Goal: Task Accomplishment & Management: Complete application form

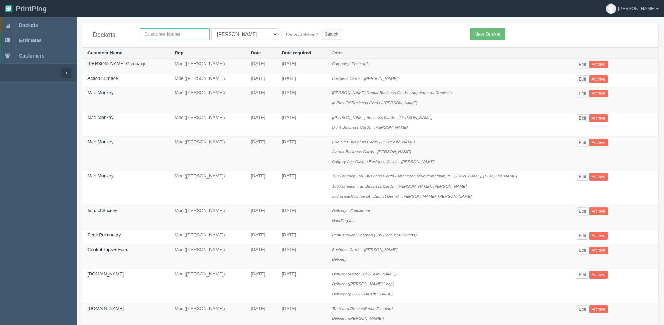
click at [158, 31] on input "text" at bounding box center [175, 34] width 70 height 12
type input "xdox"
click at [321, 29] on input "Search" at bounding box center [331, 34] width 21 height 10
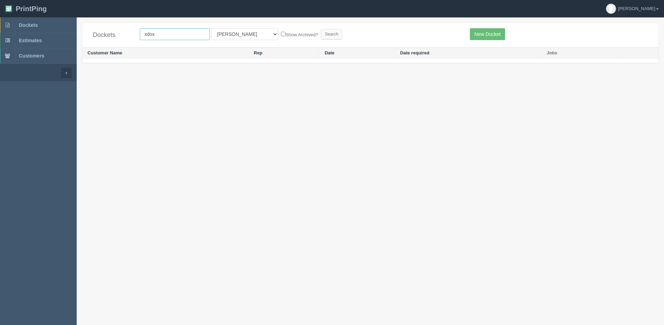
click at [158, 31] on input "xdox" at bounding box center [175, 34] width 70 height 12
type input "xdoc"
click at [321, 29] on input "Search" at bounding box center [331, 34] width 21 height 10
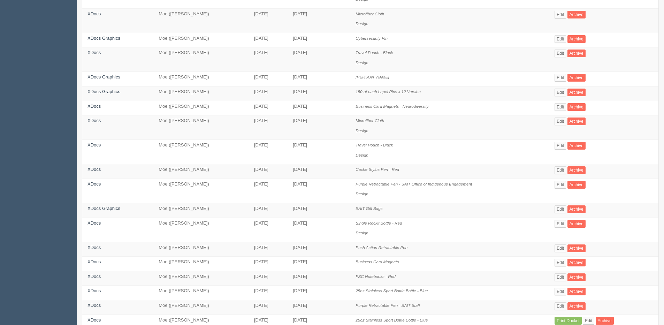
scroll to position [105, 0]
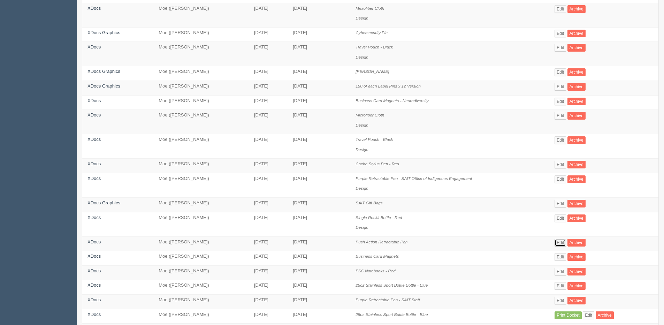
click at [560, 242] on link "Edit" at bounding box center [561, 243] width 12 height 8
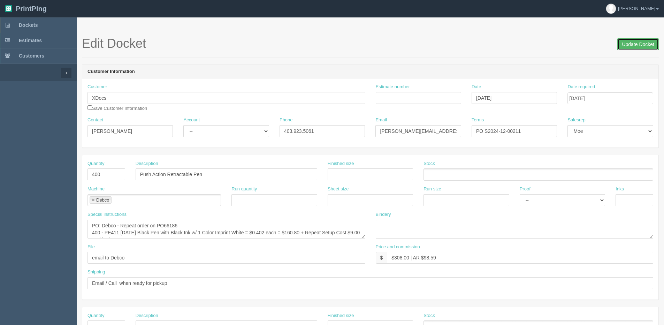
drag, startPoint x: 638, startPoint y: 42, endPoint x: 633, endPoint y: 51, distance: 10.1
click at [637, 43] on input "Update Docket" at bounding box center [638, 44] width 41 height 12
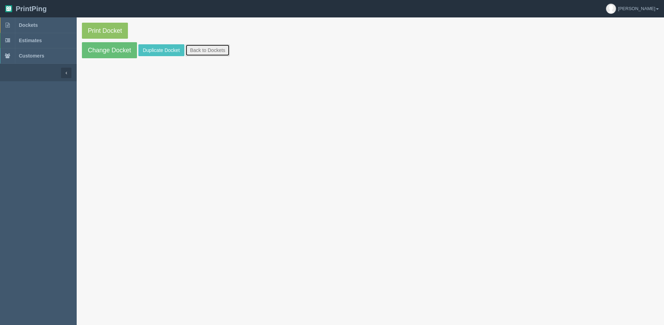
drag, startPoint x: 205, startPoint y: 52, endPoint x: 245, endPoint y: 51, distance: 40.1
click at [205, 51] on link "Back to Dockets" at bounding box center [208, 50] width 44 height 12
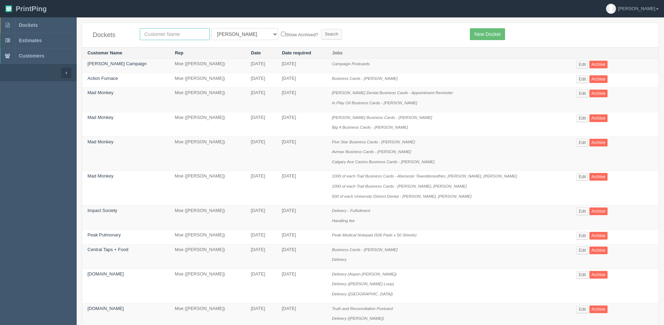
click at [169, 34] on input "text" at bounding box center [175, 34] width 70 height 12
type input "xdoc"
click at [321, 29] on input "Search" at bounding box center [331, 34] width 21 height 10
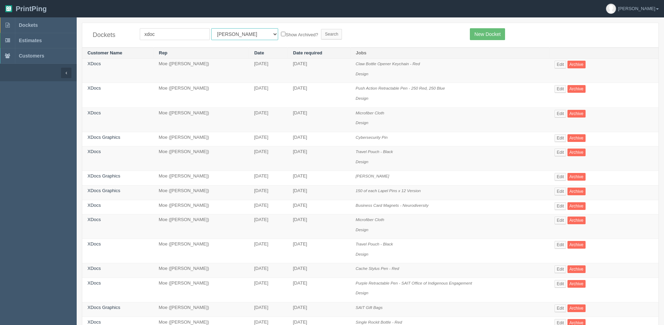
click at [231, 34] on select "All Users Ali Ali Test 1 Aly Amy Ankit Arif Brandon Dan France Greg Jim Mark Ma…" at bounding box center [244, 34] width 67 height 12
select select "1"
click at [211, 28] on select "All Users Ali Ali Test 1 Aly Amy Ankit Arif Brandon Dan France Greg Jim Mark Ma…" at bounding box center [244, 34] width 67 height 12
click at [258, 30] on form "xdoc All Users Ali Ali Test 1 Aly Amy Ankit Arif Brandon Dan France Greg Jim Ma…" at bounding box center [300, 34] width 320 height 12
click at [281, 35] on label "Show Archived?" at bounding box center [299, 34] width 37 height 8
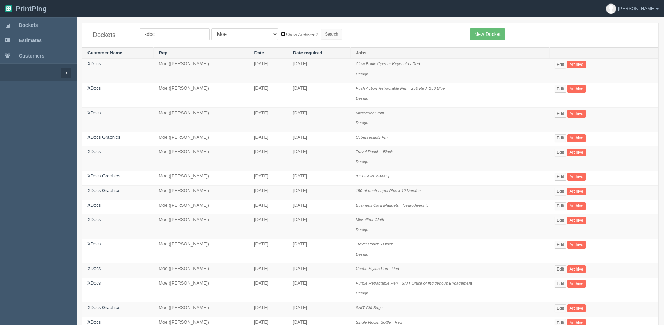
click at [281, 35] on input "Show Archived?" at bounding box center [283, 34] width 5 height 5
checkbox input "true"
click at [321, 36] on input "Search" at bounding box center [331, 34] width 21 height 10
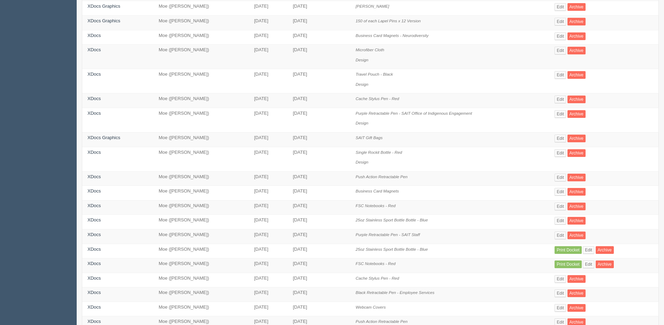
scroll to position [220, 0]
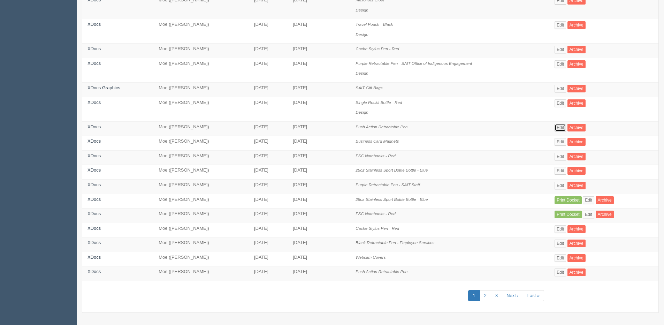
click at [562, 125] on link "Edit" at bounding box center [561, 128] width 12 height 8
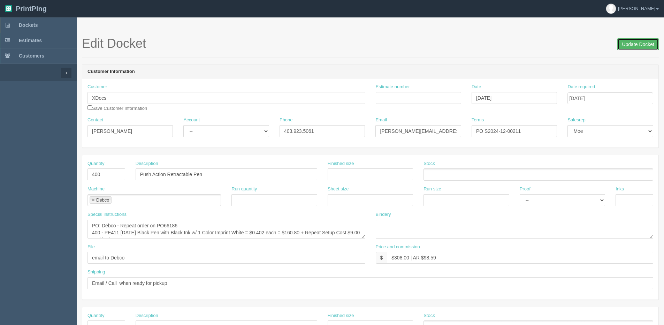
click at [631, 43] on input "Update Docket" at bounding box center [638, 44] width 41 height 12
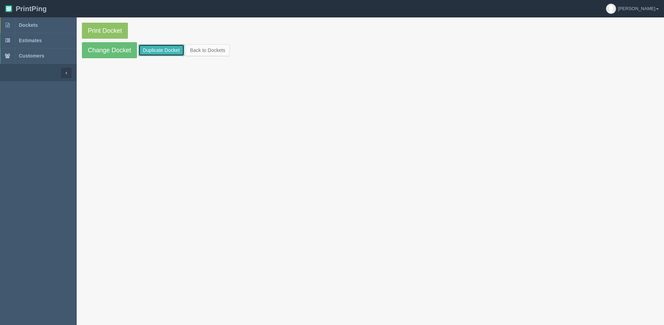
click at [166, 52] on link "Duplicate Docket" at bounding box center [161, 50] width 46 height 12
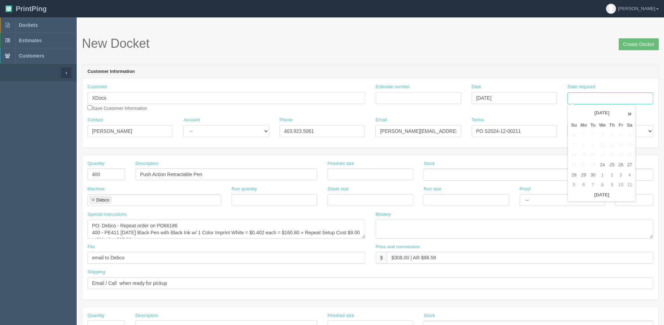
click at [605, 101] on input "Date required" at bounding box center [610, 98] width 85 height 12
click at [590, 198] on th "Today" at bounding box center [601, 195] width 65 height 10
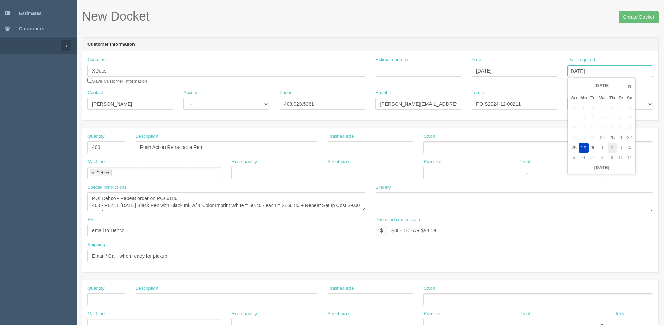
scroll to position [35, 0]
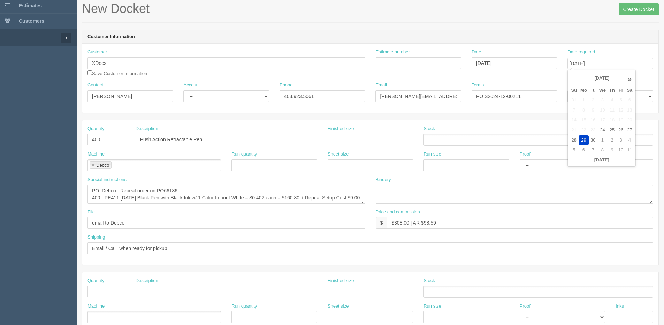
click at [630, 80] on th "»" at bounding box center [629, 78] width 9 height 14
click at [619, 120] on td "17" at bounding box center [621, 120] width 8 height 10
type input "[DATE]"
drag, startPoint x: 115, startPoint y: 63, endPoint x: -78, endPoint y: 63, distance: 193.2
click at [0, 63] on html "PrintPing Dan Edit account ( dan@allrush.ca ) Logout Dockets Estimates Customers" at bounding box center [332, 281] width 664 height 633
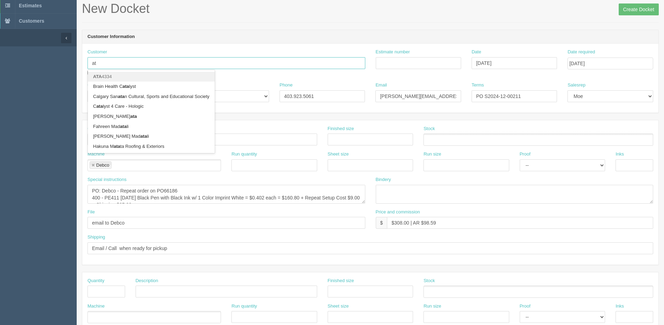
type input "a"
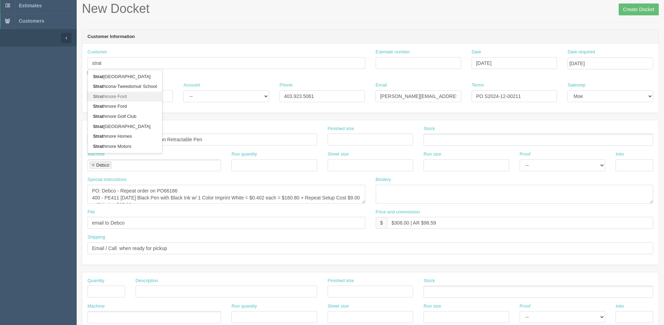
click at [108, 98] on link "Strat hmore Ford" at bounding box center [125, 97] width 74 height 10
type input "Strathmore Ford"
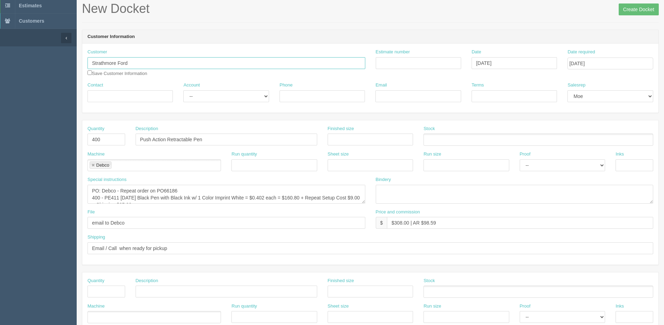
click at [151, 67] on input "Strathmore Ford" at bounding box center [227, 63] width 278 height 12
click at [109, 88] on strong "Strathmore Fo" at bounding box center [108, 86] width 31 height 5
click at [147, 66] on input "Strathmore Ford" at bounding box center [227, 63] width 278 height 12
click at [121, 77] on strong "Strathmore For" at bounding box center [109, 76] width 33 height 5
type input "Strathmore Ford"
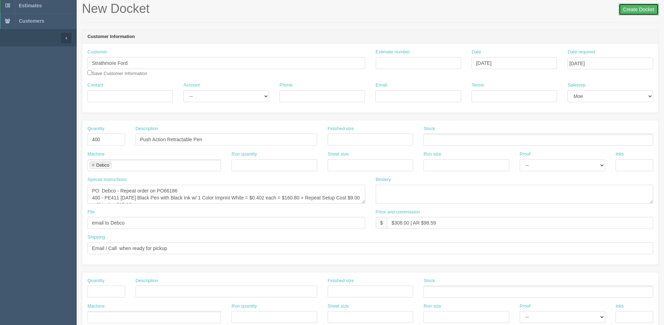
click at [637, 14] on input "Create Docket" at bounding box center [639, 9] width 40 height 12
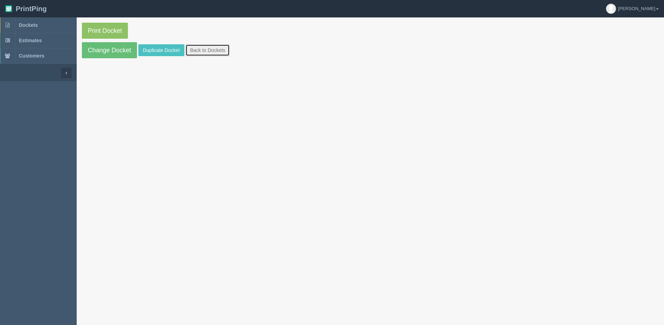
click at [226, 48] on link "Back to Dockets" at bounding box center [208, 50] width 44 height 12
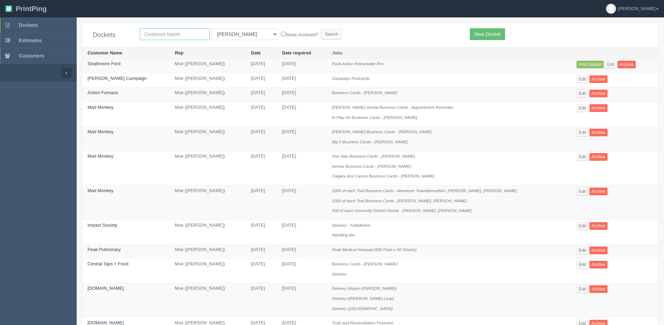
click at [157, 38] on input "text" at bounding box center [175, 34] width 70 height 12
type input "starth"
click at [321, 29] on input "Search" at bounding box center [331, 34] width 21 height 10
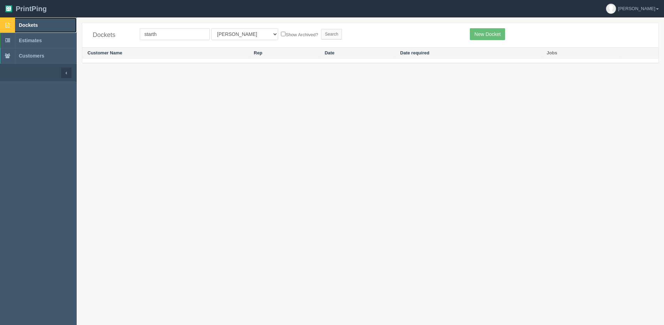
click at [23, 28] on link "Dockets" at bounding box center [38, 24] width 77 height 15
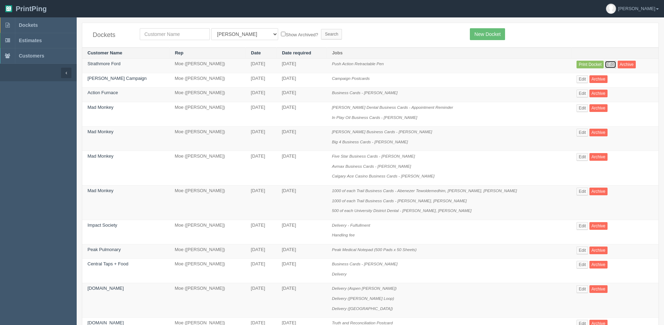
click at [615, 61] on link "Edit" at bounding box center [611, 65] width 12 height 8
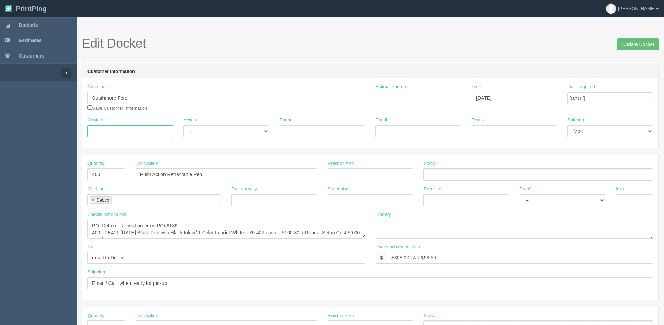
click at [107, 135] on input "Contact" at bounding box center [130, 131] width 85 height 12
type input "[PERSON_NAME]"
click at [293, 128] on input "Phone" at bounding box center [322, 131] width 85 height 12
drag, startPoint x: 229, startPoint y: 132, endPoint x: 228, endPoint y: 138, distance: 6.4
click at [228, 134] on select "-- Existing Client Allrush Client Rep Client" at bounding box center [225, 131] width 85 height 12
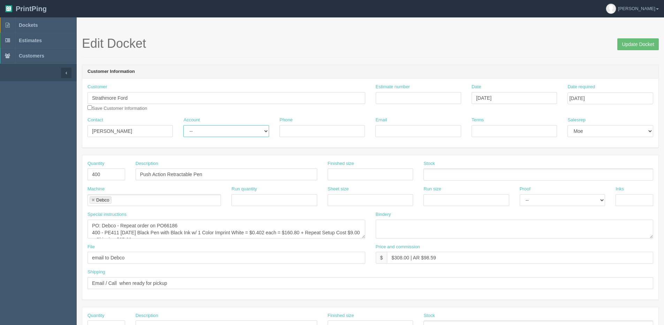
select select "Allrush Client"
click at [183, 125] on select "-- Existing Client Allrush Client Rep Client" at bounding box center [225, 131] width 85 height 12
click at [415, 128] on input "Email" at bounding box center [418, 131] width 85 height 12
type input "rmichaud@kaizenauto.com"
type input "5873903547"
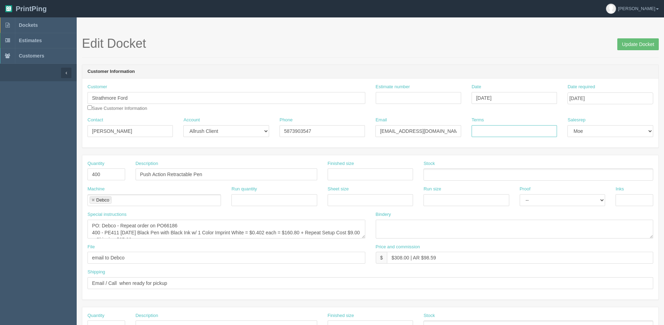
click at [531, 137] on input "Terms" at bounding box center [514, 131] width 85 height 12
type input "Net 30"
drag, startPoint x: 105, startPoint y: 174, endPoint x: -28, endPoint y: 177, distance: 133.2
click at [0, 177] on html "PrintPing Dan Edit account ( dan@allrush.ca ) Logout Dockets Estimates Customers" at bounding box center [332, 316] width 664 height 633
type input "500"
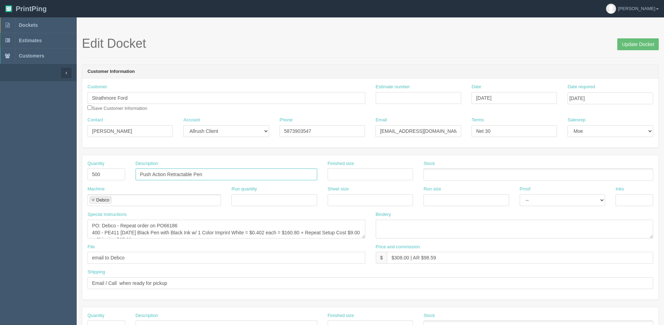
click at [216, 172] on input "Push Action Retractable Pen" at bounding box center [227, 174] width 182 height 12
drag, startPoint x: 194, startPoint y: 173, endPoint x: -50, endPoint y: 184, distance: 243.3
click at [0, 184] on html "PrintPing Dan Edit account ( dan@allrush.ca ) Logout Dockets Estimates Customers" at bounding box center [332, 316] width 664 height 633
type input "[DATE] Pen"
drag, startPoint x: 119, startPoint y: 224, endPoint x: 186, endPoint y: 224, distance: 67.7
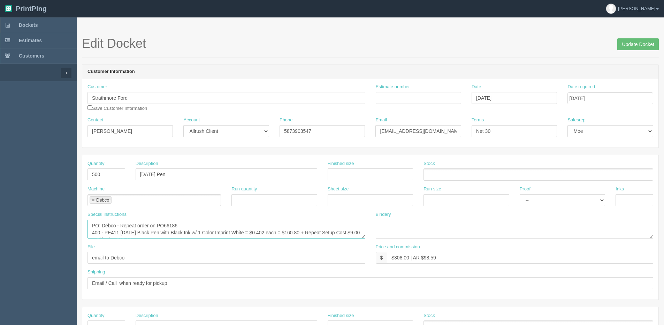
click at [186, 224] on textarea "PO: Debco - Repeat order on PO66186 400 - PE411 MARDI GRAS Black Pen with Black…" at bounding box center [227, 229] width 278 height 19
click at [300, 234] on textarea "PO: Debco - Repeat order on PO66186 400 - PE411 MARDI GRAS Black Pen with Black…" at bounding box center [227, 229] width 278 height 19
drag, startPoint x: 297, startPoint y: 233, endPoint x: 313, endPoint y: 231, distance: 15.5
click at [313, 231] on textarea "PO: Debco - Repeat order on PO66186 400 - PE411 MARDI GRAS Black Pen with Black…" at bounding box center [227, 229] width 278 height 19
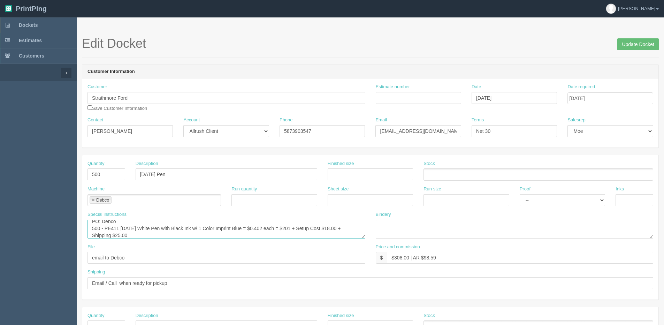
type textarea "PO: Debco 500 - PE411 MARDI GRAS White Pen with Black Ink w/ 1 Color Imprint Bl…"
drag, startPoint x: 174, startPoint y: 286, endPoint x: 30, endPoint y: 287, distance: 144.0
click at [30, 289] on section "Dockets Estimates Customers" at bounding box center [332, 325] width 664 height 616
type input "See shipping line"
click at [641, 35] on section "Edit Docket Update Docket Customer Information Customer Strathmore Ford Save Cu…" at bounding box center [371, 325] width 588 height 616
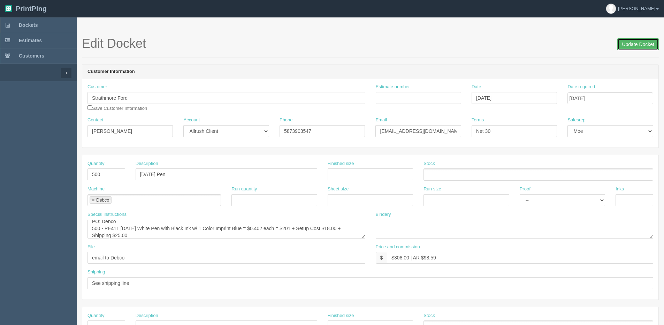
click at [642, 40] on input "Update Docket" at bounding box center [638, 44] width 41 height 12
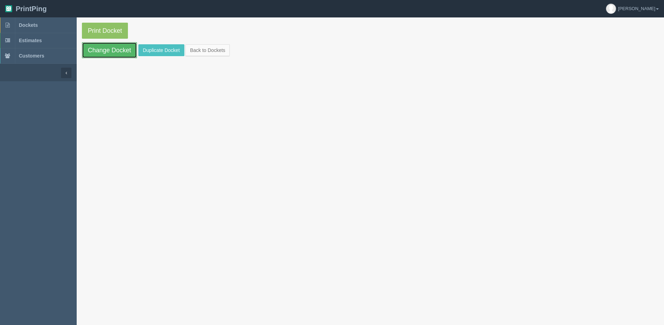
click at [119, 53] on link "Change Docket" at bounding box center [109, 50] width 55 height 16
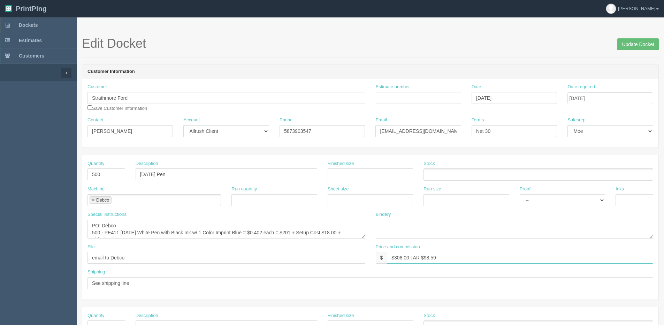
drag, startPoint x: 397, startPoint y: 258, endPoint x: 408, endPoint y: 259, distance: 11.2
click at [408, 259] on input "$308.00 | AR $98.59" at bounding box center [520, 258] width 266 height 12
drag, startPoint x: 425, startPoint y: 257, endPoint x: 538, endPoint y: 222, distance: 118.1
click at [538, 222] on div "Quantity 500 Description Mardi Gras Pen Finished size Stock Machine Debco Debco…" at bounding box center [370, 227] width 576 height 144
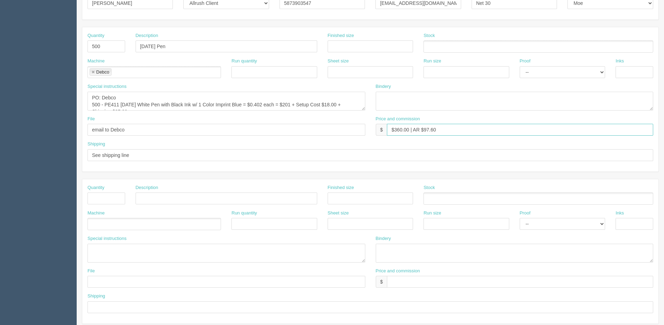
scroll to position [174, 0]
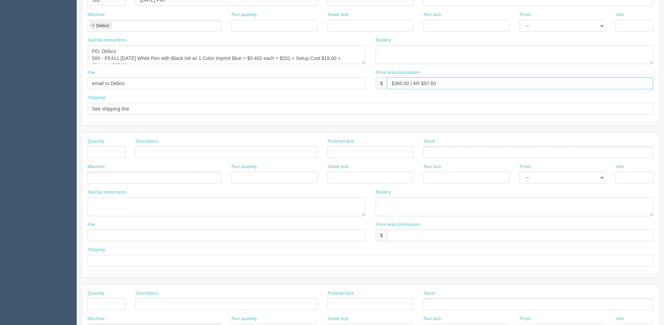
type input "$360.00 | AR $97.60"
click at [122, 148] on input "text" at bounding box center [107, 152] width 38 height 12
type input "1"
type input "Deliver"
click at [112, 175] on ul at bounding box center [155, 178] width 134 height 12
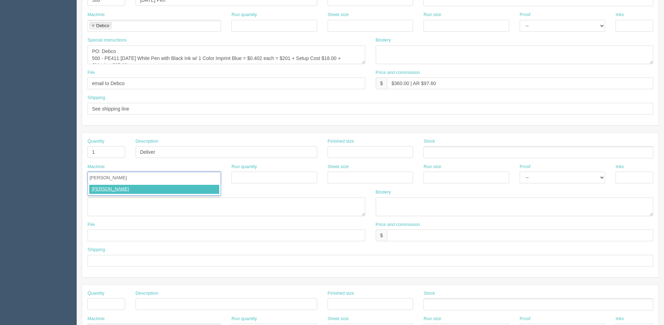
type input "Courier"
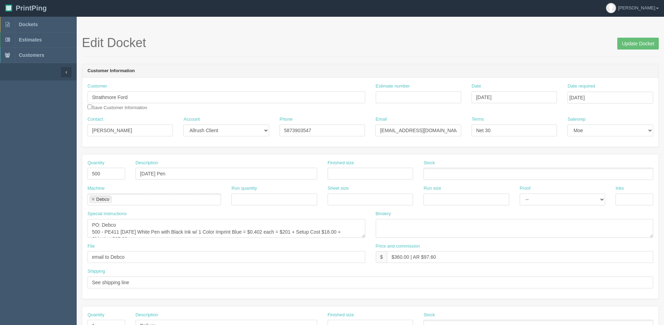
scroll to position [0, 0]
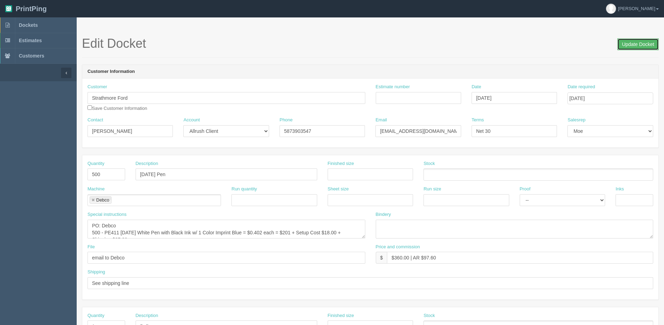
click at [648, 41] on input "Update Docket" at bounding box center [638, 44] width 41 height 12
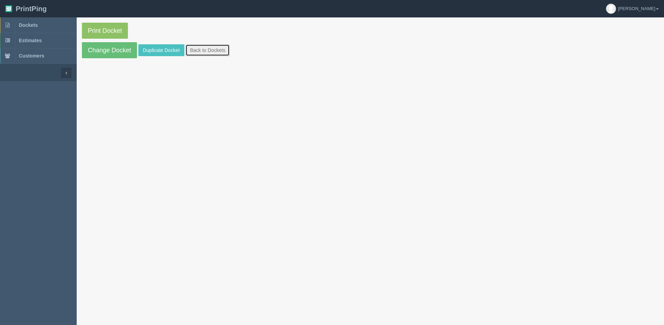
click at [212, 48] on link "Back to Dockets" at bounding box center [208, 50] width 44 height 12
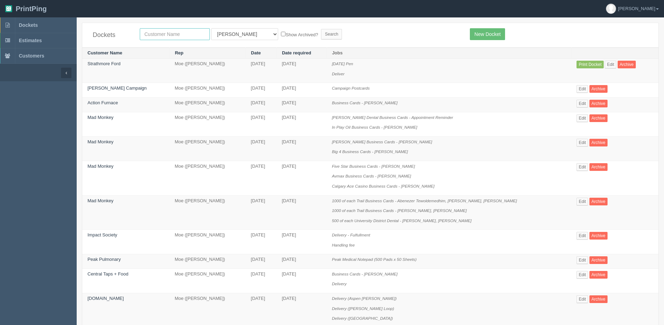
click at [177, 35] on input "text" at bounding box center [175, 34] width 70 height 12
type input "trathmore ford"
click at [321, 29] on input "Search" at bounding box center [331, 34] width 21 height 10
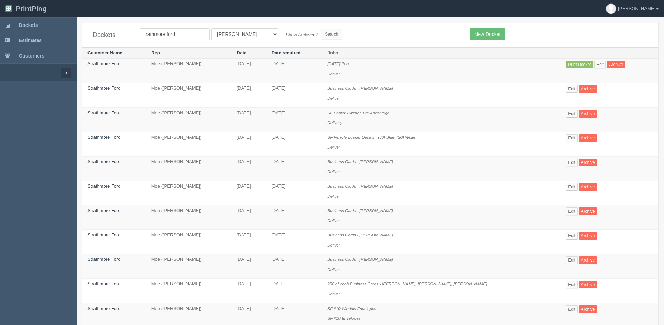
drag, startPoint x: 138, startPoint y: 33, endPoint x: 143, endPoint y: 34, distance: 4.2
click at [142, 34] on div "trathmore ford All Users [PERSON_NAME] Test 1 [PERSON_NAME] [PERSON_NAME] [PERS…" at bounding box center [300, 34] width 330 height 12
click at [144, 36] on input "trathmore ford" at bounding box center [175, 34] width 70 height 12
type input "Strathmore ford"
click at [321, 29] on input "Search" at bounding box center [331, 34] width 21 height 10
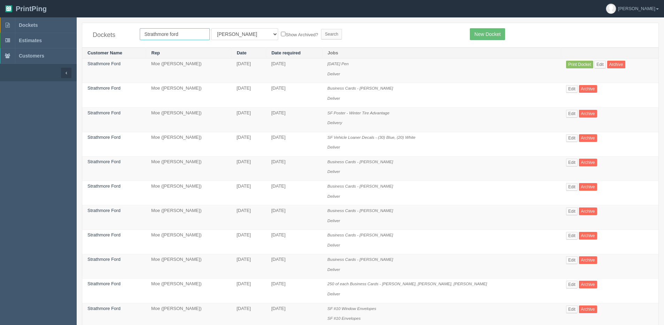
drag, startPoint x: 160, startPoint y: 36, endPoint x: 460, endPoint y: 4, distance: 302.3
click at [160, 36] on input "Strathmore ford" at bounding box center [175, 34] width 70 height 12
click at [321, 29] on input "Search" at bounding box center [331, 34] width 21 height 10
click at [566, 112] on link "Edit" at bounding box center [572, 114] width 12 height 8
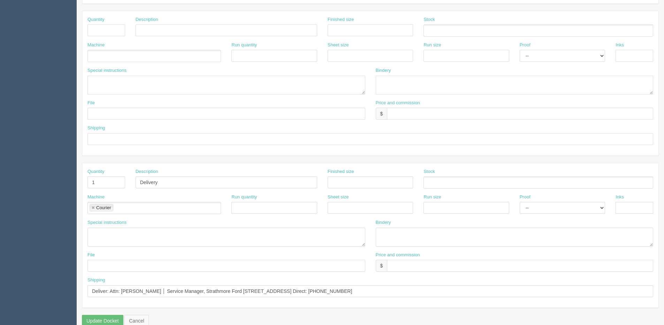
scroll to position [308, 0]
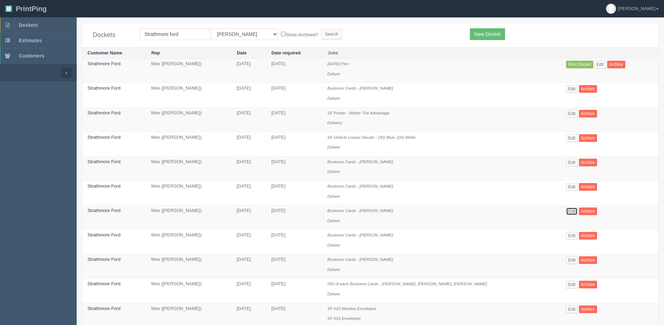
click at [566, 209] on link "Edit" at bounding box center [572, 211] width 12 height 8
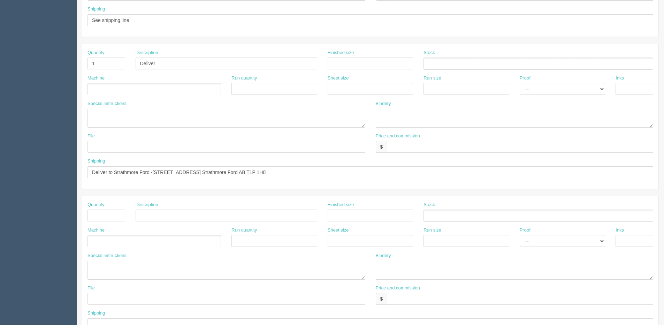
scroll to position [308, 0]
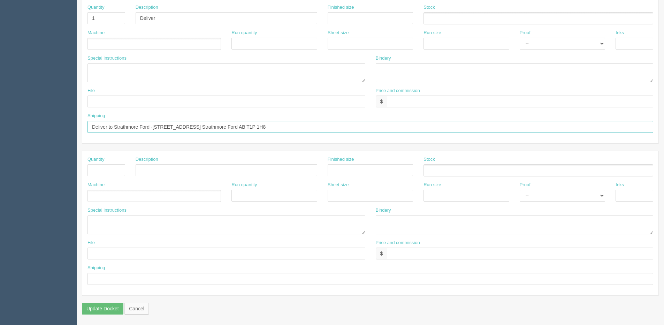
drag, startPoint x: 305, startPoint y: 128, endPoint x: -19, endPoint y: 128, distance: 324.6
click at [0, 128] on html "PrintPing Dan Edit account ( dan@allrush.ca ) Logout Dockets Estimates Customers" at bounding box center [332, 8] width 664 height 633
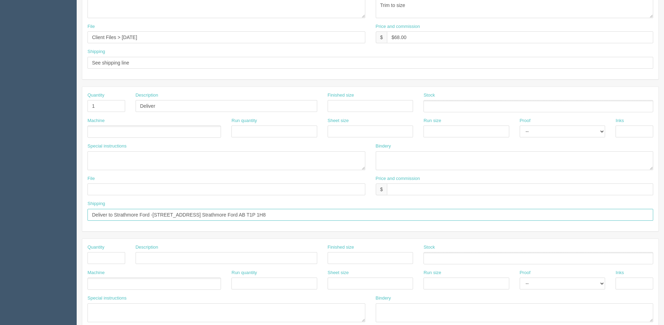
scroll to position [204, 0]
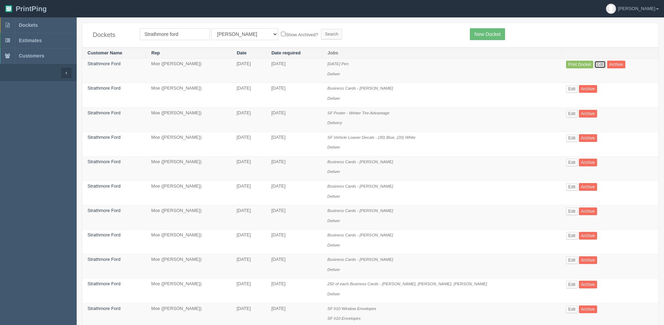
click at [595, 62] on link "Edit" at bounding box center [601, 65] width 12 height 8
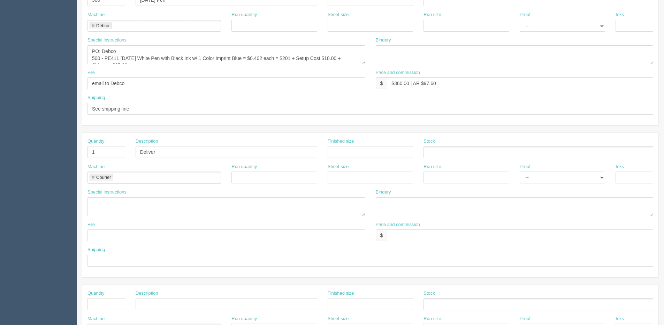
scroll to position [244, 0]
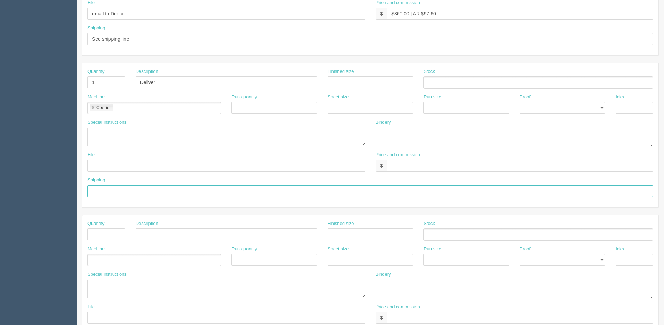
click at [105, 189] on input "text" at bounding box center [371, 191] width 566 height 12
paste input "Deliver to Strathmore Ford -1040 Westridge Rd. Strathmore Ford AB T1P 1H8"
type input "Deliver to Strathmore Ford -1040 Westridge Rd. Strathmore Ford AB T1P 1H8"
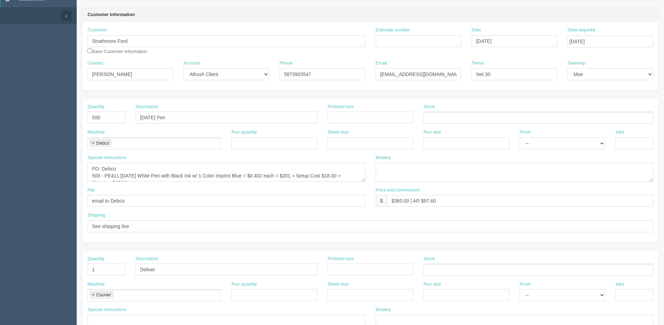
scroll to position [0, 0]
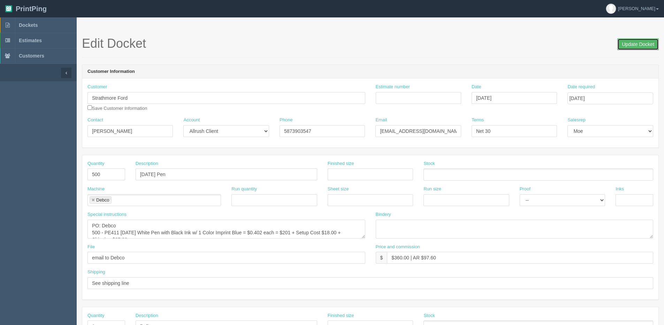
click at [630, 46] on input "Update Docket" at bounding box center [638, 44] width 41 height 12
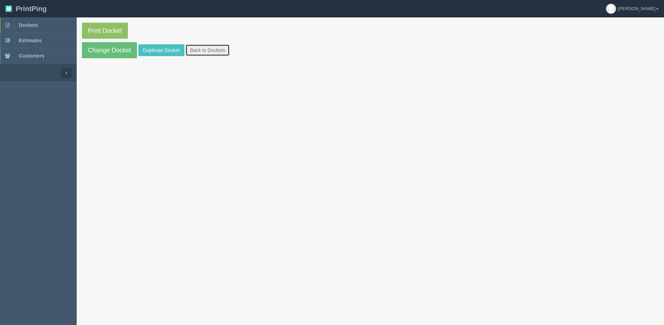
click at [220, 45] on link "Back to Dockets" at bounding box center [208, 50] width 44 height 12
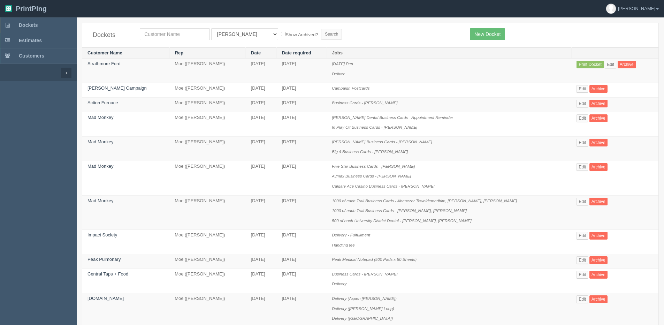
click at [162, 36] on div "Dockets All Users [PERSON_NAME] Test 1 [PERSON_NAME] [PERSON_NAME] [PERSON_NAME…" at bounding box center [370, 35] width 576 height 24
click at [161, 36] on input "text" at bounding box center [175, 34] width 70 height 12
type input "Strathmore ford"
click at [281, 35] on label "Show Archived?" at bounding box center [299, 34] width 37 height 8
click at [281, 35] on input "Show Archived?" at bounding box center [283, 34] width 5 height 5
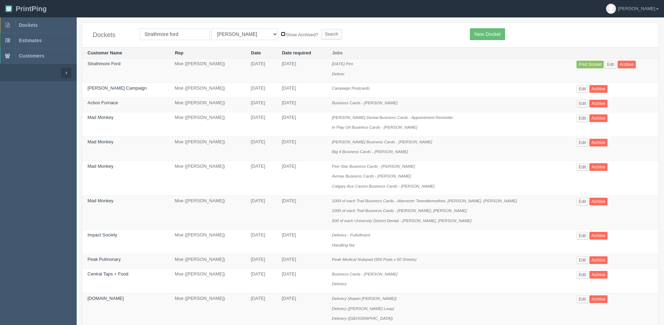
checkbox input "true"
drag, startPoint x: 238, startPoint y: 36, endPoint x: 236, endPoint y: 39, distance: 4.1
click at [238, 36] on select "All Users [PERSON_NAME] Test 1 [PERSON_NAME] [PERSON_NAME] [PERSON_NAME] France…" at bounding box center [244, 34] width 67 height 12
select select "1"
click at [211, 28] on select "All Users [PERSON_NAME] Test 1 [PERSON_NAME] [PERSON_NAME] [PERSON_NAME] France…" at bounding box center [244, 34] width 67 height 12
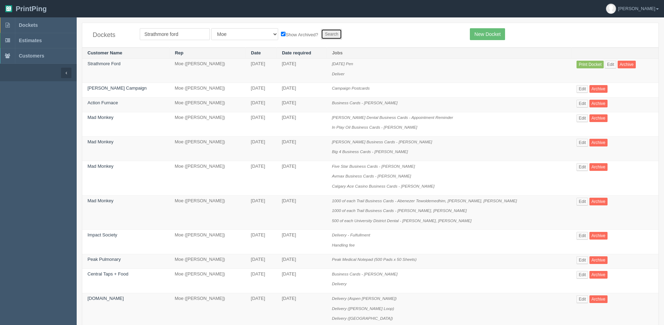
click at [321, 34] on input "Search" at bounding box center [331, 34] width 21 height 10
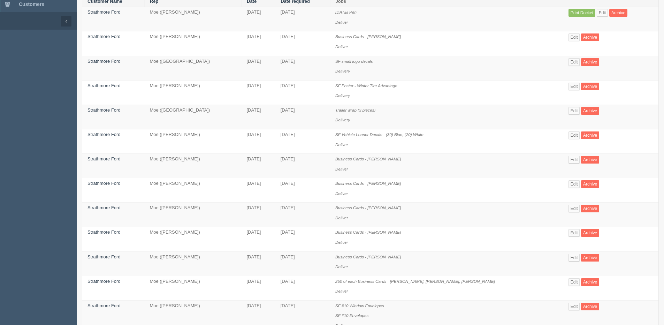
scroll to position [139, 0]
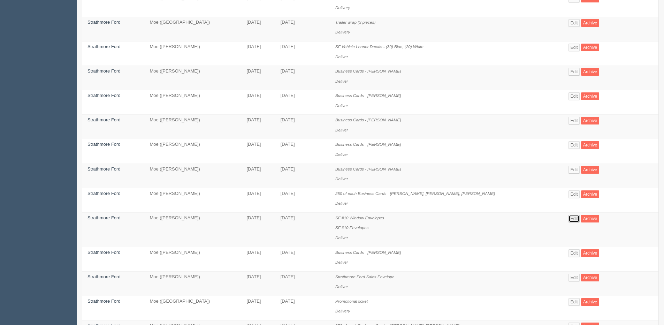
click at [569, 218] on link "Edit" at bounding box center [575, 219] width 12 height 8
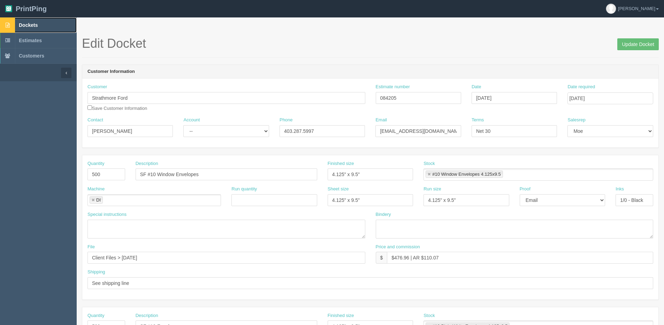
click at [30, 24] on span "Dockets" at bounding box center [28, 25] width 19 height 6
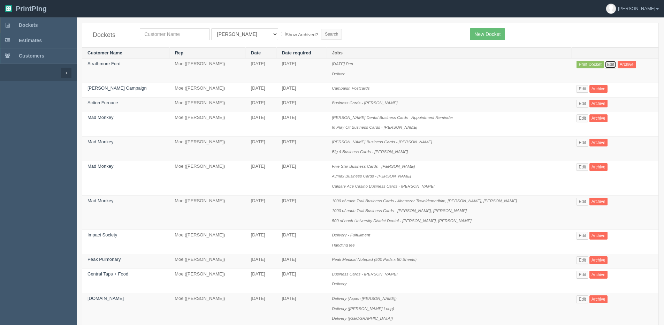
click at [607, 66] on link "Edit" at bounding box center [611, 65] width 12 height 8
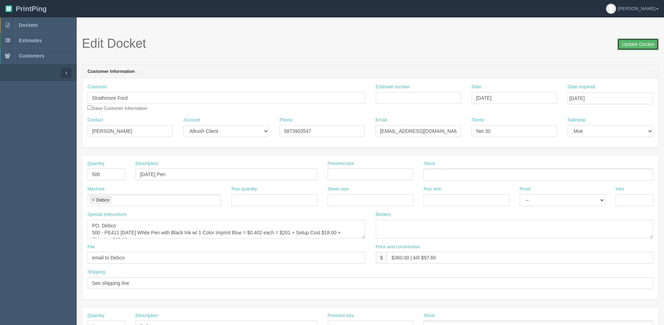
click at [628, 45] on input "Update Docket" at bounding box center [638, 44] width 41 height 12
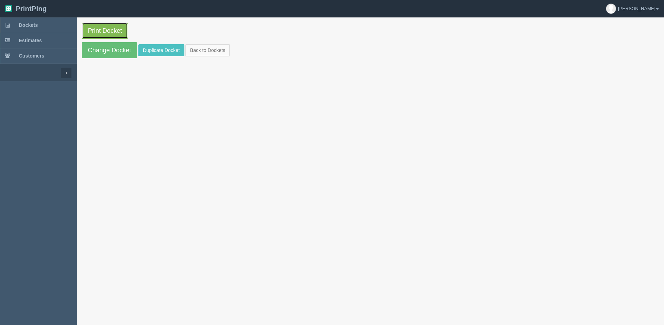
click at [107, 29] on link "Print Docket" at bounding box center [105, 31] width 46 height 16
click at [224, 49] on link "Back to Dockets" at bounding box center [208, 50] width 44 height 12
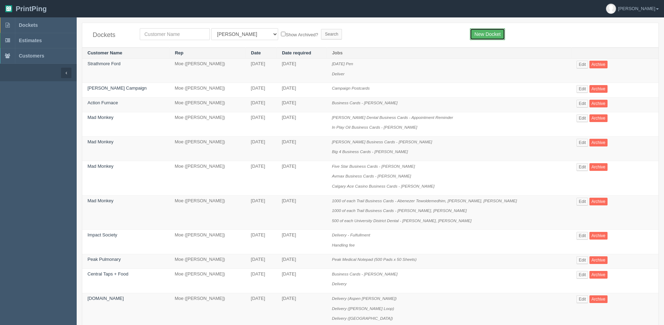
click at [485, 37] on link "New Docket" at bounding box center [487, 34] width 35 height 12
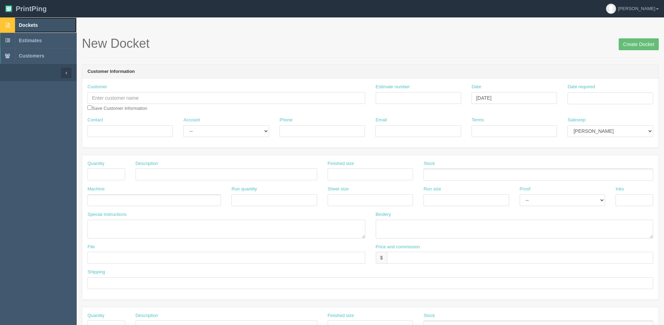
click at [32, 25] on span "Dockets" at bounding box center [28, 25] width 19 height 6
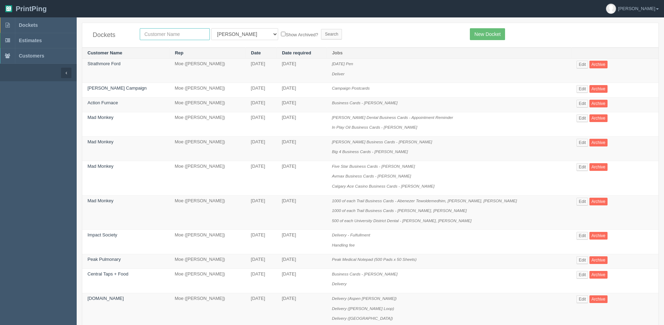
click at [180, 35] on input "text" at bounding box center [175, 34] width 70 height 12
type input "kaizen"
click at [321, 29] on input "Search" at bounding box center [331, 34] width 21 height 10
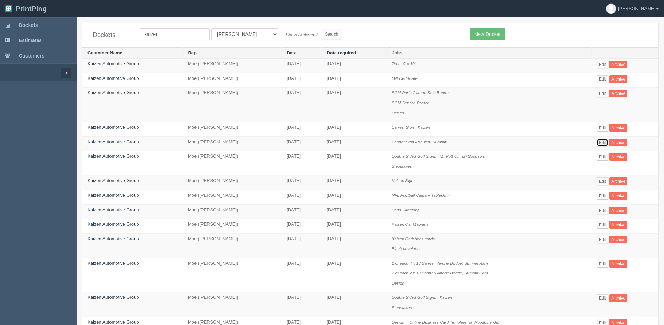
click at [601, 143] on link "Edit" at bounding box center [603, 143] width 12 height 8
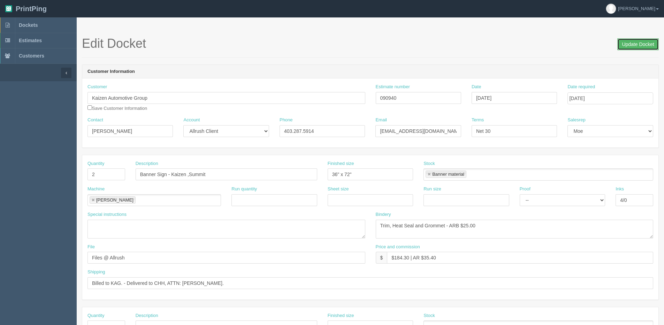
click at [643, 46] on input "Update Docket" at bounding box center [638, 44] width 41 height 12
drag, startPoint x: 0, startPoint y: 0, endPoint x: 605, endPoint y: 99, distance: 613.1
click at [605, 99] on input "Date required" at bounding box center [610, 98] width 85 height 12
click at [580, 199] on th "Today" at bounding box center [601, 195] width 65 height 10
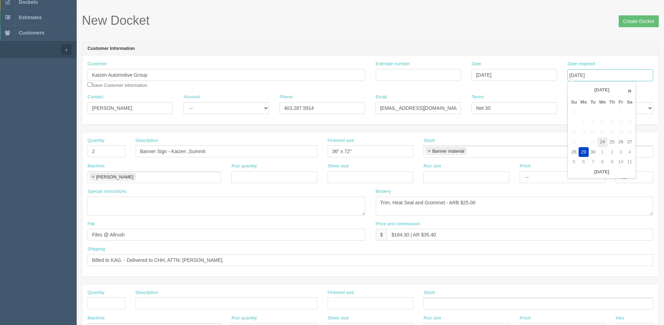
scroll to position [35, 0]
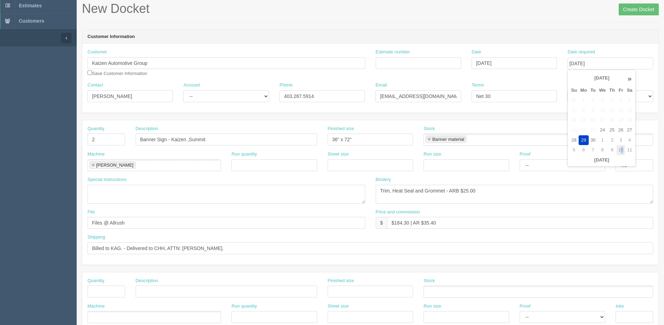
click at [622, 149] on td "10" at bounding box center [621, 150] width 8 height 10
type input "[DATE]"
drag, startPoint x: 96, startPoint y: 142, endPoint x: 11, endPoint y: 147, distance: 84.9
click at [13, 147] on section "Dockets Estimates Customers" at bounding box center [332, 291] width 664 height 616
type input "203"
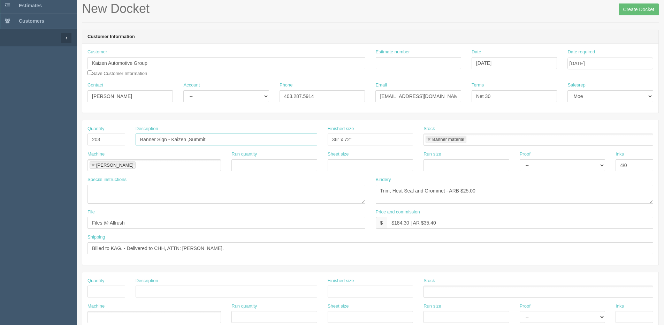
click at [141, 139] on input "Banner Sign - Kaizen ,Summit" at bounding box center [227, 140] width 182 height 12
click at [213, 143] on input "Technician Banner Sign - Kaizen ,Summit" at bounding box center [227, 140] width 182 height 12
drag, startPoint x: 192, startPoint y: 139, endPoint x: 537, endPoint y: 136, distance: 344.9
click at [534, 136] on div "Quantity 203 Description Technician Banner Sign - Kaizen ,Summit Finished size …" at bounding box center [370, 138] width 576 height 25
type input "Technician Banner Sign"
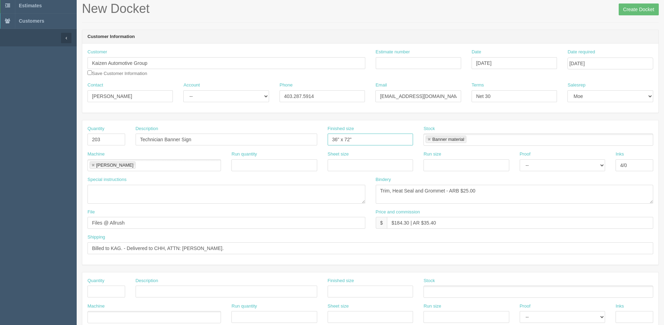
click at [376, 142] on input "36" x 72"" at bounding box center [370, 140] width 85 height 12
click at [352, 138] on input "36" x 72"" at bounding box center [370, 140] width 85 height 12
click at [343, 137] on input "36" x 72"" at bounding box center [370, 140] width 85 height 12
type input "36" x 48""
click at [93, 164] on link at bounding box center [93, 165] width 4 height 5
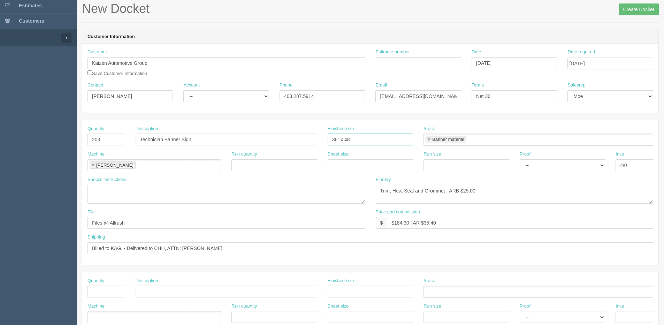
type input "36" x 48""
type input "Process Color"
click at [106, 196] on textarea at bounding box center [227, 194] width 278 height 19
click at [157, 191] on textarea "PO: Process Color" at bounding box center [227, 194] width 278 height 19
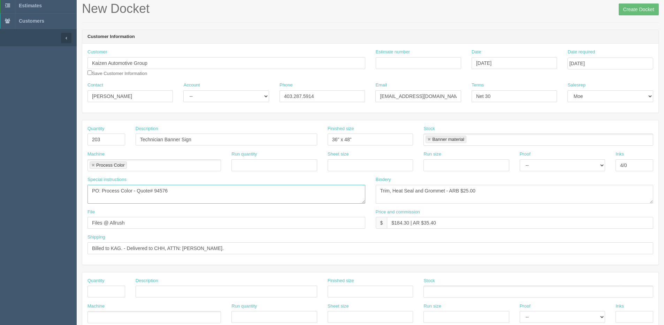
scroll to position [4, 0]
drag, startPoint x: 197, startPoint y: 140, endPoint x: 0, endPoint y: 143, distance: 197.0
click at [0, 143] on html "PrintPing Dan Edit account ( dan@allrush.ca ) Logout Dockets Estimates Customers" at bounding box center [332, 281] width 664 height 633
click at [115, 195] on textarea "PO: Process Color - Quote# 94576 203 -" at bounding box center [227, 194] width 278 height 19
paste textarea "Technician Banner Sign"
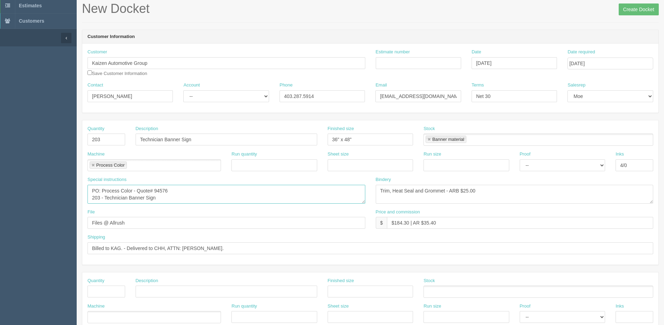
click at [179, 195] on textarea "PO: Process Color - Quote# 94576 203 - Technician Banner Sign" at bounding box center [227, 194] width 278 height 19
paste textarea "3’x4’ banner w/ grommets top corners - hem sides and bottom - cut to shape Scri…"
click at [155, 193] on textarea "PO: Process Color - Quote# 94576 203 - Technician Banner Sign 3’x4’ banner w/ g…" at bounding box center [227, 194] width 278 height 19
click at [102, 202] on textarea "PO: Process Color - Quote# 94576 203 - Technician Banner Sign - 3’x4’ banner w/…" at bounding box center [227, 194] width 278 height 19
click at [357, 194] on textarea "PO: Process Color - Quote# 94576 203 - Technician Banner Sign - 3’x4’ banner w/…" at bounding box center [227, 194] width 278 height 19
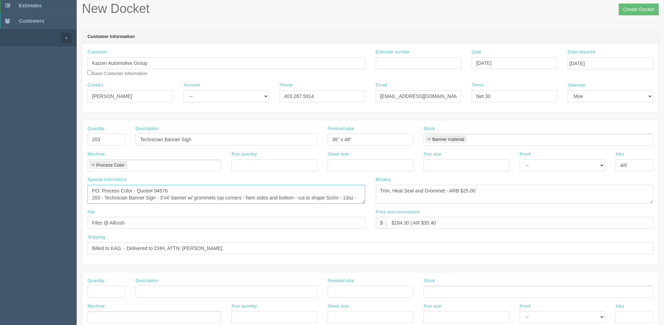
paste textarea "126" - XL Jet 36w x 48h inches"
type textarea "PO: Process Color - Quote# 94576 203 - Technician Banner Sign - 3’x4’ banner w/…"
drag, startPoint x: 512, startPoint y: 195, endPoint x: 250, endPoint y: 195, distance: 261.9
click at [250, 195] on div "Special instructions PO: Process Color - Quote# 94576 203 - Technician Banner S…" at bounding box center [370, 192] width 576 height 32
drag, startPoint x: 446, startPoint y: 182, endPoint x: 440, endPoint y: 182, distance: 5.6
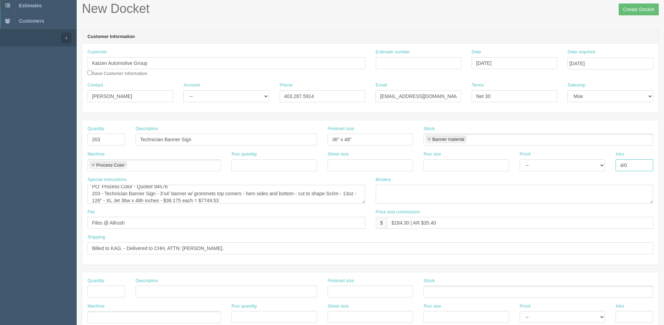
click at [441, 182] on div "Quantity 203 Description Technician Banner Sign Finished size 36" x 48" Stock B…" at bounding box center [370, 192] width 576 height 144
click at [138, 226] on input "Files @ Allrush" at bounding box center [227, 223] width 278 height 12
drag, startPoint x: 138, startPoint y: 226, endPoint x: -4, endPoint y: 227, distance: 142.3
click at [0, 227] on html "PrintPing Dan Edit account ( dan@allrush.ca ) Logout Dockets Estimates Customers" at bounding box center [332, 281] width 664 height 633
drag, startPoint x: 230, startPoint y: 254, endPoint x: -34, endPoint y: 264, distance: 264.2
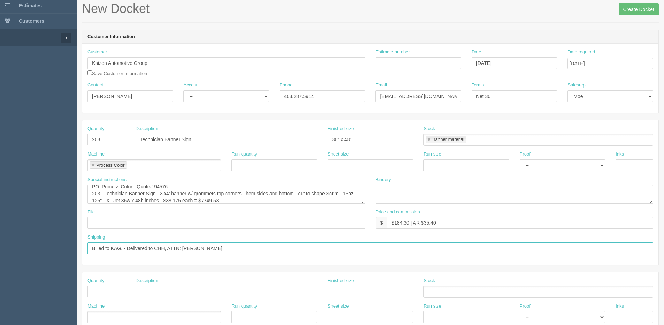
click at [0, 264] on html "PrintPing Dan Edit account ( dan@allrush.ca ) Logout Dockets Estimates Customers" at bounding box center [332, 281] width 664 height 633
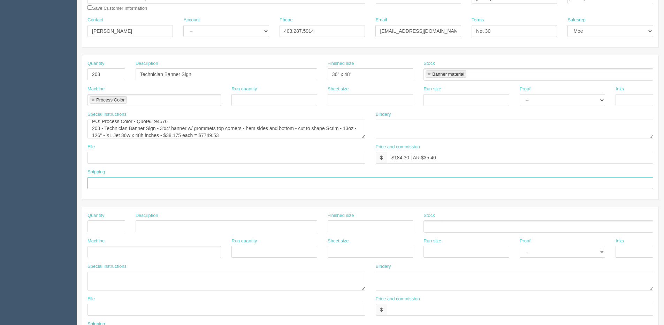
scroll to position [105, 0]
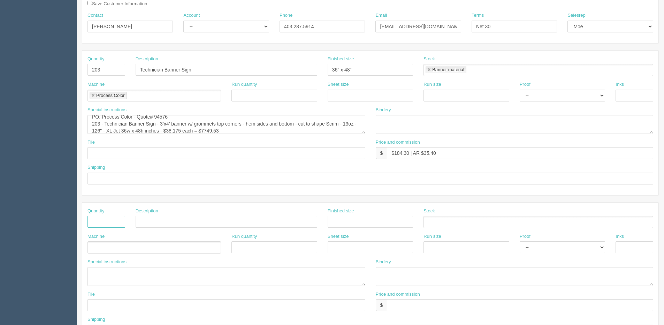
click at [101, 224] on input "text" at bounding box center [107, 222] width 38 height 12
type input "1"
click at [118, 182] on input "text" at bounding box center [371, 179] width 566 height 12
type input "See shipping line"
click at [112, 246] on ul at bounding box center [155, 247] width 134 height 12
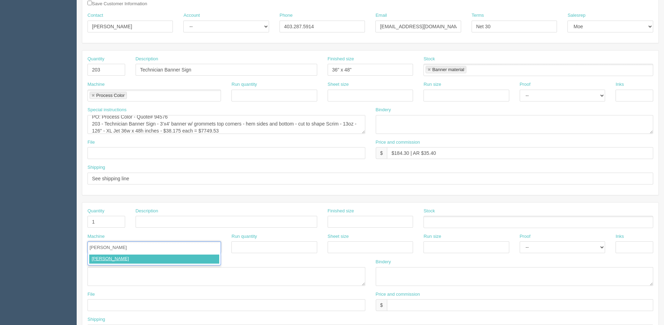
type input "Courier"
click at [163, 217] on input "text" at bounding box center [227, 222] width 182 height 12
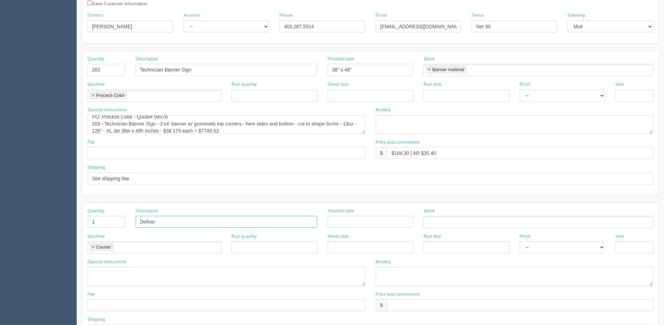
type input "Deliver"
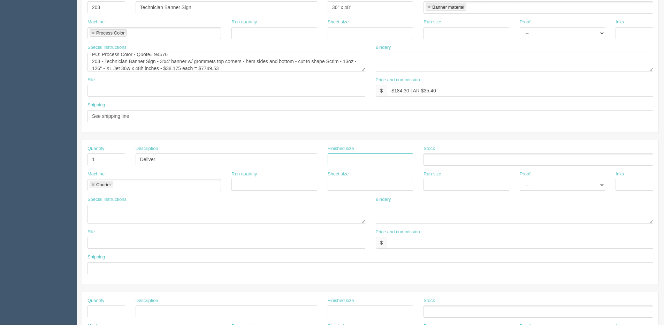
scroll to position [174, 0]
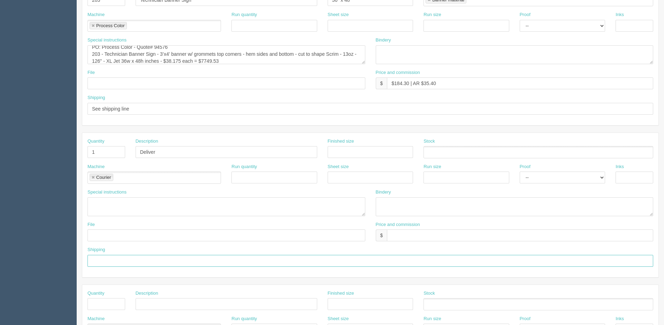
click at [116, 263] on input "text" at bounding box center [371, 261] width 566 height 12
paste input "Billed to KAG. - Delivered to CHH, ATTN: Jordon Romeril."
drag, startPoint x: 129, startPoint y: 258, endPoint x: 327, endPoint y: 259, distance: 198.4
click at [327, 259] on input "Billed to KAG. - Delivered to CHH, ATTN: Jordon Romeril." at bounding box center [371, 261] width 566 height 12
paste input "Delivery to Summit Fleet 1260 Highfield Crescent S.E. Attn: Jennifer Lopez Juar…"
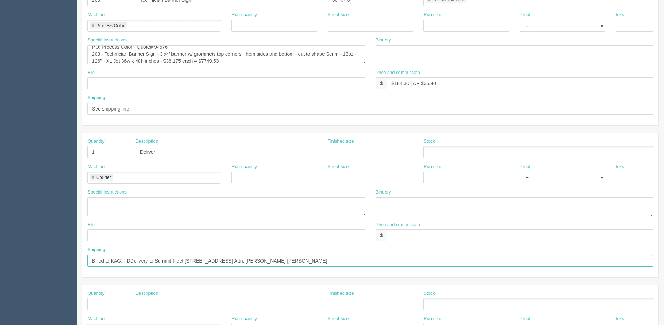
click at [131, 260] on input "Billed to KAG. - DDelivery to Summit Fleet 1260 Highfield Crescent S.E. Attn: J…" at bounding box center [371, 261] width 566 height 12
type input "Billed to KAG. - Delivery to Summit Fleet 1260 Highfield Crescent S.E. Attn: Je…"
click at [406, 236] on input "text" at bounding box center [520, 235] width 266 height 12
type input "$25.00"
drag, startPoint x: 324, startPoint y: 263, endPoint x: 84, endPoint y: 268, distance: 239.6
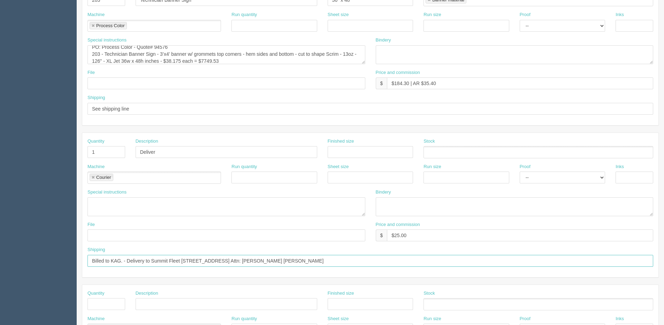
click at [56, 265] on section "Dockets Estimates Customers" at bounding box center [332, 151] width 664 height 616
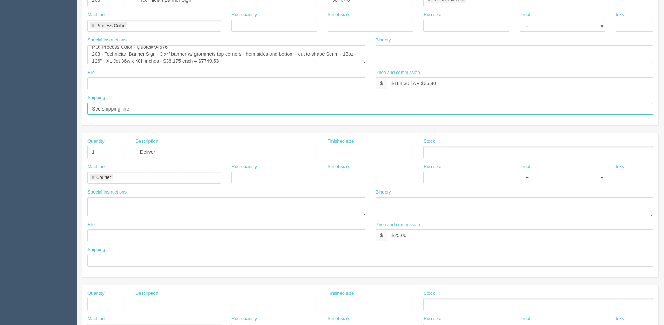
drag, startPoint x: 139, startPoint y: 111, endPoint x: 16, endPoint y: 111, distance: 123.1
click at [16, 111] on section "Dockets Estimates Customers" at bounding box center [332, 151] width 664 height 616
paste input "Billed to KAG. - Delivery to Summit Fleet 1260 Highfield Crescent S.E. Attn: Je…"
type input "Billed to KAG. - Delivery to Summit Fleet 1260 Highfield Crescent S.E. Attn: Je…"
drag, startPoint x: 416, startPoint y: 240, endPoint x: 149, endPoint y: 250, distance: 267.6
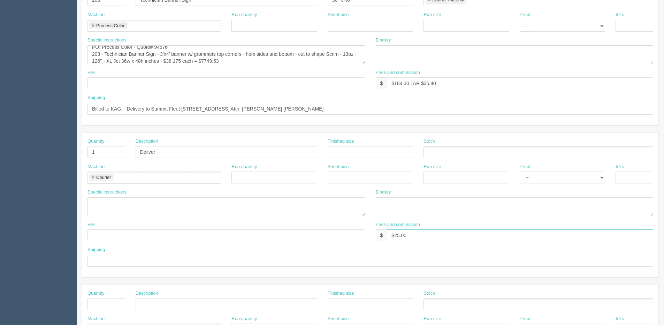
click at [149, 250] on div "Quantity 1 Description Deliver Finished size Stock Machine Courier Courier Run …" at bounding box center [370, 205] width 576 height 144
drag, startPoint x: 107, startPoint y: 155, endPoint x: 47, endPoint y: 160, distance: 60.9
click at [47, 160] on section "Dockets Estimates Customers" at bounding box center [332, 151] width 664 height 616
drag, startPoint x: 124, startPoint y: 156, endPoint x: 75, endPoint y: 162, distance: 49.6
click at [75, 162] on section "Dockets Estimates Customers" at bounding box center [332, 151] width 664 height 616
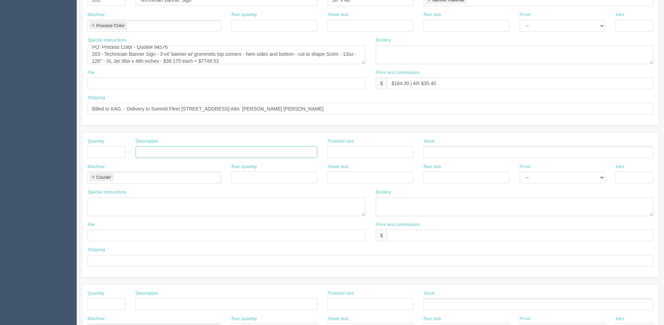
click at [93, 176] on link at bounding box center [93, 177] width 4 height 5
click at [130, 204] on textarea at bounding box center [227, 206] width 278 height 19
paste textarea "AIRDRIE DODGE JEEP RAM"
click at [93, 203] on textarea "AIRDRIE DODGE JEEP RAM" at bounding box center [227, 206] width 278 height 19
click at [181, 208] on textarea "(10) AIRDRIE DODGE JEEP RAM" at bounding box center [227, 206] width 278 height 19
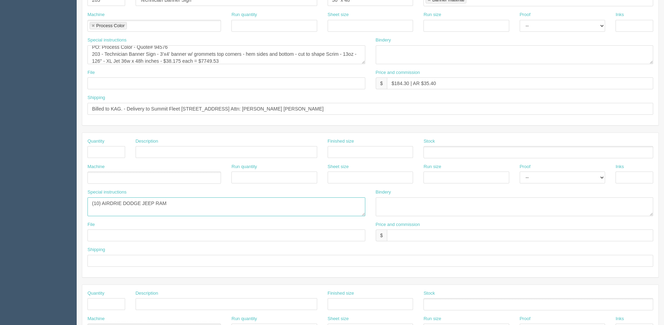
click at [181, 208] on textarea "(10) AIRDRIE DODGE JEEP RAM" at bounding box center [227, 206] width 278 height 19
click at [171, 197] on textarea "(10) AIRDRIE DODGE JEEP RAM" at bounding box center [227, 206] width 278 height 19
click at [194, 203] on textarea "(10) AIRDRIE DODGE JEEP RAM," at bounding box center [227, 206] width 278 height 19
paste textarea "GENESIS NORTH CALGARY"
click at [243, 204] on textarea "(10) AIRDRIE DODGE JEEP RAM, (2) GENESIS NORTH CALGARY" at bounding box center [227, 206] width 278 height 19
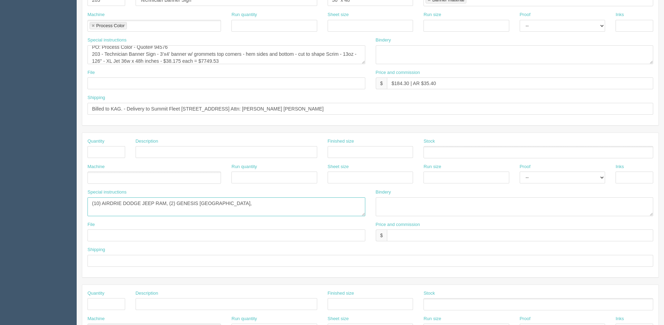
click at [268, 204] on textarea "(10) AIRDRIE DODGE JEEP RAM, (2) GENESIS NORTH CALGARY," at bounding box center [227, 206] width 278 height 19
click at [271, 204] on textarea "(10) AIRDRIE DODGE JEEP RAM, (2) GENESIS NORTH CALGARY, (12)" at bounding box center [227, 206] width 278 height 19
paste textarea "COUNTRY HILLS HYUNDAI"
click at [318, 202] on textarea "(10) AIRDRIE DODGE JEEP RAM, (2) GENESIS NORTH CALGARY, (12) COUNTRY HILLS HYUN…" at bounding box center [227, 206] width 278 height 19
click at [329, 204] on textarea "(10) AIRDRIE DODGE JEEP RAM, (2) GENESIS NORTH CALGARY, (12) COUNTRY HILLS HYUN…" at bounding box center [227, 206] width 278 height 19
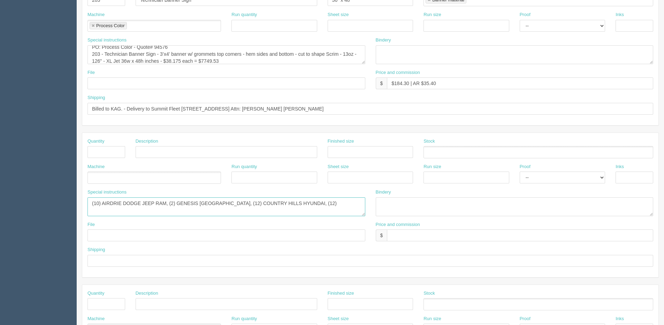
paste textarea "COUNTRY HILLS NISSAN"
click at [145, 211] on textarea "(10) AIRDRIE DODGE JEEP RAM, (2) GENESIS NORTH CALGARY, (12) COUNTRY HILLS HYUN…" at bounding box center [227, 206] width 278 height 19
click at [143, 205] on textarea "(10) AIRDRIE DODGE JEEP RAM, (2) GENESIS NORTH CALGARY, (12) COUNTRY HILLS HYUN…" at bounding box center [227, 206] width 278 height 19
paste textarea "CMP AUTOMOTIVE"
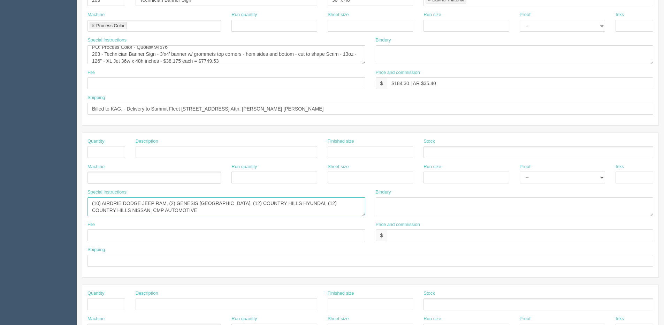
click at [132, 205] on textarea "(10) AIRDRIE DODGE JEEP RAM, (2) GENESIS NORTH CALGARY, (12) COUNTRY HILLS HYUN…" at bounding box center [227, 206] width 278 height 19
click at [181, 206] on textarea "(10) AIRDRIE DODGE JEEP RAM, (2) GENESIS NORTH CALGARY, (12) COUNTRY HILLS HYUN…" at bounding box center [227, 206] width 278 height 19
click at [90, 206] on textarea "(10) AIRDRIE DODGE JEEP RAM, (2) GENESIS NORTH CALGARY, (12) COUNTRY HILLS HYUN…" at bounding box center [227, 206] width 278 height 19
click at [183, 203] on textarea "(10) AIRDRIE DODGE JEEP RAM, (2) GENESIS NORTH CALGARY, (12) COUNTRY HILLS HYUN…" at bounding box center [227, 206] width 278 height 19
click at [192, 204] on textarea "(10) AIRDRIE DODGE JEEP RAM, (2) GENESIS NORTH CALGARY, (12) COUNTRY HILLS HYUN…" at bounding box center [227, 206] width 278 height 19
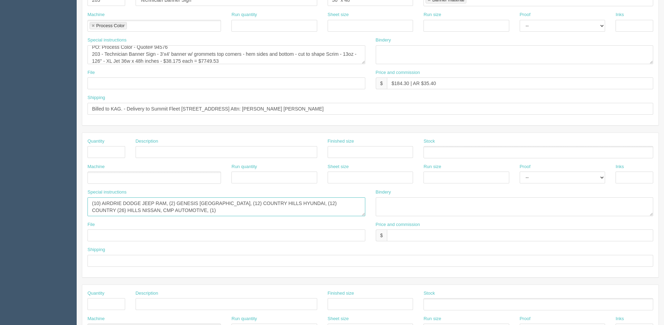
click at [216, 207] on textarea "(10) AIRDRIE DODGE JEEP RAM, (2) GENESIS NORTH CALGARY, (12) COUNTRY HILLS HYUN…" at bounding box center [227, 206] width 278 height 19
paste textarea "SUMMIT FLEET"
click at [240, 203] on textarea "(10) AIRDRIE DODGE JEEP RAM, (2) GENESIS NORTH CALGARY, (12) COUNTRY HILLS HYUN…" at bounding box center [227, 206] width 278 height 19
click at [247, 209] on textarea "(10) AIRDRIE DODGE JEEP RAM, (2) GENESIS NORTH CALGARY, (12) COUNTRY HILLS HYUN…" at bounding box center [227, 206] width 278 height 19
paste textarea "OKOTOKS GM"
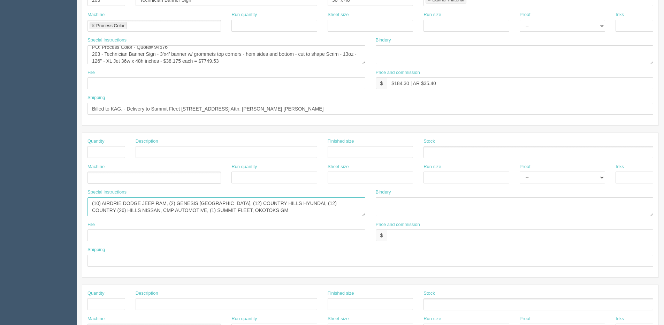
click at [233, 204] on textarea "(10) AIRDRIE DODGE JEEP RAM, (2) GENESIS NORTH CALGARY, (12) COUNTRY HILLS HYUN…" at bounding box center [227, 206] width 278 height 19
click at [231, 207] on textarea "(10) AIRDRIE DODGE JEEP RAM, (2) GENESIS NORTH CALGARY, (12) COUNTRY HILLS HYUN…" at bounding box center [227, 206] width 278 height 19
click at [293, 203] on textarea "(10) AIRDRIE DODGE JEEP RAM, (2) GENESIS NORTH CALGARY, (12) COUNTRY HILLS HYUN…" at bounding box center [227, 206] width 278 height 19
click at [281, 209] on textarea "(10) AIRDRIE DODGE JEEP RAM, (2) GENESIS NORTH CALGARY, (12) COUNTRY HILLS HYUN…" at bounding box center [227, 206] width 278 height 19
paste textarea "SUMMIT GM"
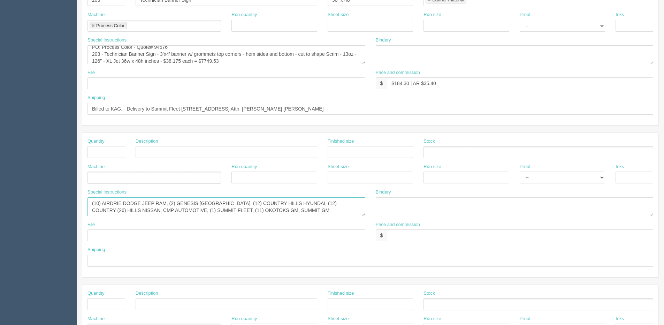
click at [321, 210] on textarea "(10) AIRDRIE DODGE JEEP RAM, (2) GENESIS NORTH CALGARY, (12) COUNTRY HILLS HYUN…" at bounding box center [227, 206] width 278 height 19
click at [314, 208] on textarea "(10) AIRDRIE DODGE JEEP RAM, (2) GENESIS NORTH CALGARY, (12) COUNTRY HILLS HYUN…" at bounding box center [227, 206] width 278 height 19
click at [275, 207] on textarea "(10) AIRDRIE DODGE JEEP RAM, (2) GENESIS NORTH CALGARY, (12) COUNTRY HILLS HYUN…" at bounding box center [227, 206] width 278 height 19
click at [320, 206] on textarea "(10) AIRDRIE DODGE JEEP RAM, (2) GENESIS NORTH CALGARY, (12) COUNTRY HILLS HYUN…" at bounding box center [227, 206] width 278 height 19
click at [323, 210] on textarea "(10) AIRDRIE DODGE JEEP RAM, (2) GENESIS NORTH CALGARY, (12) COUNTRY HILLS HYUN…" at bounding box center [227, 206] width 278 height 19
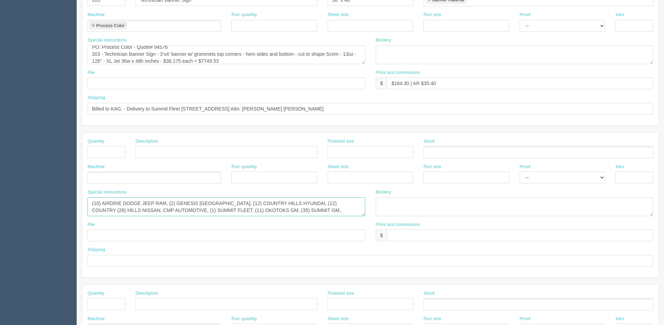
click at [342, 204] on textarea "(10) AIRDRIE DODGE JEEP RAM, (2) GENESIS NORTH CALGARY, (12) COUNTRY HILLS HYUN…" at bounding box center [227, 206] width 278 height 19
paste textarea "SHAW GMC"
click at [317, 209] on textarea "(10) AIRDRIE DODGE JEEP RAM, (2) GENESIS NORTH CALGARY, (12) COUNTRY HILLS HYUN…" at bounding box center [227, 206] width 278 height 19
click at [354, 206] on textarea "(10) AIRDRIE DODGE JEEP RAM, (2) GENESIS NORTH CALGARY, (12) COUNTRY HILLS HYUN…" at bounding box center [227, 206] width 278 height 19
click at [358, 207] on textarea "(10) AIRDRIE DODGE JEEP RAM, (2) GENESIS NORTH CALGARY, (12) COUNTRY HILLS HYUN…" at bounding box center [227, 206] width 278 height 19
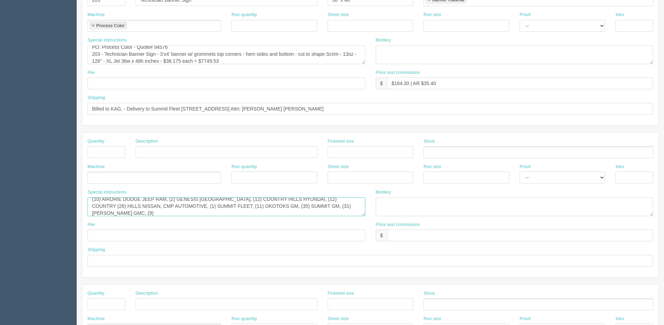
paste textarea "STRATHMORE FORD"
click at [161, 210] on textarea "(10) AIRDRIE DODGE JEEP RAM, (2) GENESIS NORTH CALGARY, (12) COUNTRY HILLS HYUN…" at bounding box center [227, 206] width 278 height 19
click at [154, 204] on textarea "(10) AIRDRIE DODGE JEEP RAM, (2) GENESIS NORTH CALGARY, (12) COUNTRY HILLS HYUN…" at bounding box center [227, 206] width 278 height 19
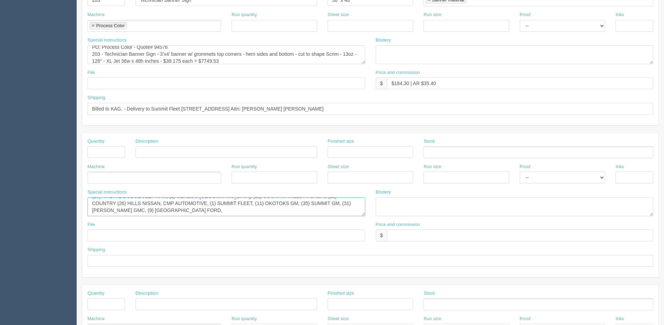
click at [159, 201] on textarea "(10) AIRDRIE DODGE JEEP RAM, (2) GENESIS NORTH CALGARY, (12) COUNTRY HILLS HYUN…" at bounding box center [227, 206] width 278 height 19
click at [159, 204] on textarea "(10) AIRDRIE DODGE JEEP RAM, (2) GENESIS NORTH CALGARY, (12) COUNTRY HILLS HYUN…" at bounding box center [227, 206] width 278 height 19
paste textarea "SUMMIT RAM CHRYSLER DODGE JEEP"
click at [260, 204] on textarea "(10) AIRDRIE DODGE JEEP RAM, (2) GENESIS NORTH CALGARY, (12) COUNTRY HILLS HYUN…" at bounding box center [227, 206] width 278 height 19
click at [265, 208] on textarea "(10) AIRDRIE DODGE JEEP RAM, (2) GENESIS NORTH CALGARY, (12) COUNTRY HILLS HYUN…" at bounding box center [227, 206] width 278 height 19
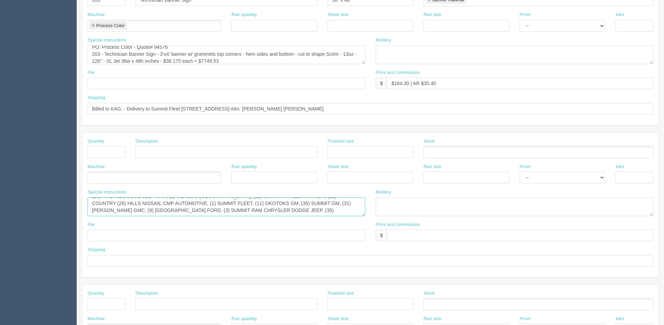
paste textarea "UNIVERSAL FORD LINCOLN"
click at [332, 203] on textarea "(10) AIRDRIE DODGE JEEP RAM, (2) GENESIS NORTH CALGARY, (12) COUNTRY HILLS HYUN…" at bounding box center [227, 206] width 278 height 19
drag, startPoint x: 342, startPoint y: 209, endPoint x: 214, endPoint y: 207, distance: 128.7
click at [342, 209] on textarea "(10) AIRDRIE DODGE JEEP RAM, (2) GENESIS NORTH CALGARY, (12) COUNTRY HILLS HYUN…" at bounding box center [227, 206] width 278 height 19
click at [331, 205] on textarea "(10) AIRDRIE DODGE JEEP RAM, (2) GENESIS NORTH CALGARY, (12) COUNTRY HILLS HYUN…" at bounding box center [227, 206] width 278 height 19
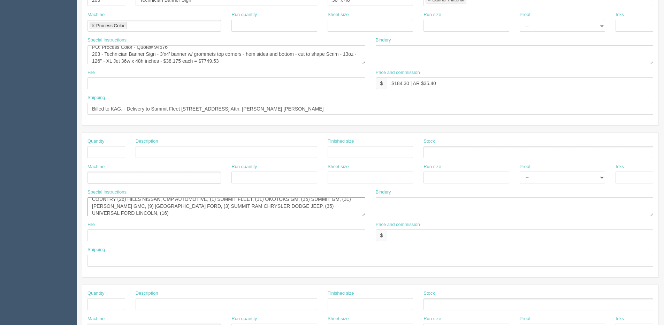
paste textarea "WOODBINE GM"
type textarea "(10) AIRDRIE DODGE JEEP RAM, (2) GENESIS NORTH CALGARY, (12) COUNTRY HILLS HYUN…"
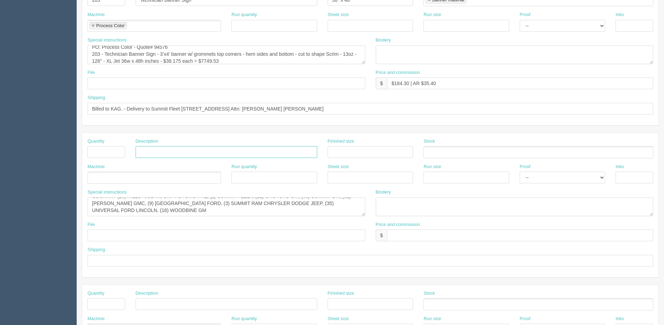
click at [316, 158] on input "text" at bounding box center [227, 152] width 182 height 12
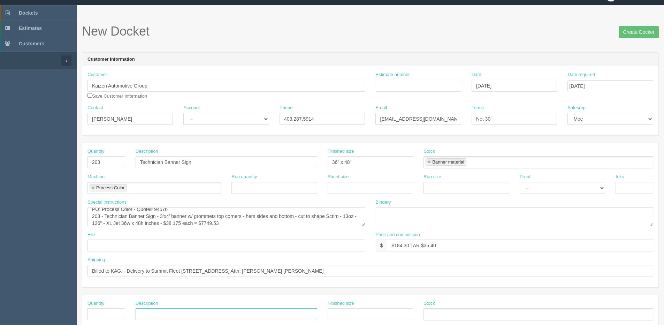
scroll to position [0, 0]
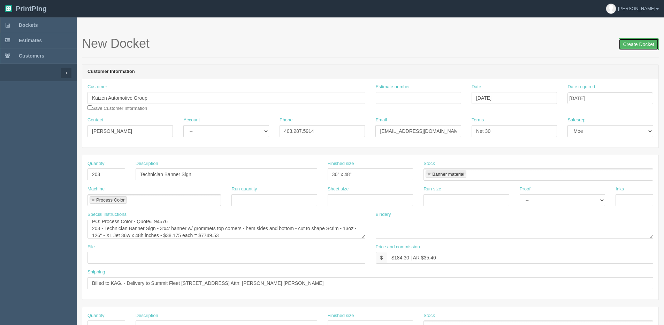
click at [642, 46] on input "Create Docket" at bounding box center [639, 44] width 40 height 12
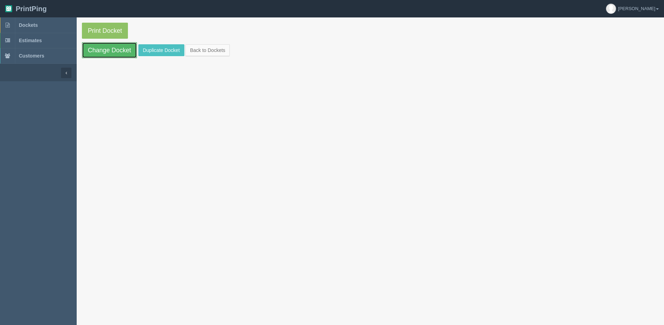
click at [111, 55] on link "Change Docket" at bounding box center [109, 50] width 55 height 16
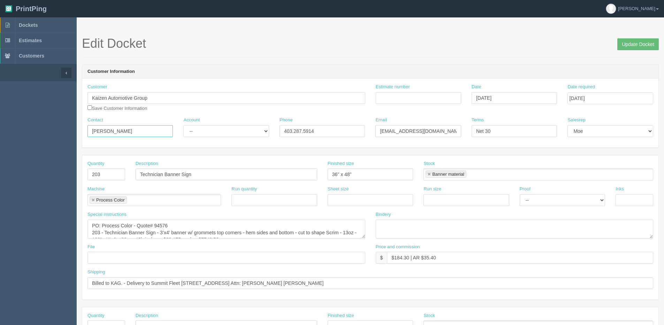
drag, startPoint x: 133, startPoint y: 130, endPoint x: -73, endPoint y: 136, distance: 205.1
click at [0, 136] on html "PrintPing [PERSON_NAME] Edit account ( [PERSON_NAME][EMAIL_ADDRESS][DOMAIN_NAME…" at bounding box center [332, 316] width 664 height 633
paste input "[PERSON_NAME]"
type input "[PERSON_NAME]"
click at [230, 133] on select "-- Existing Client Allrush Client Rep Client" at bounding box center [225, 131] width 85 height 12
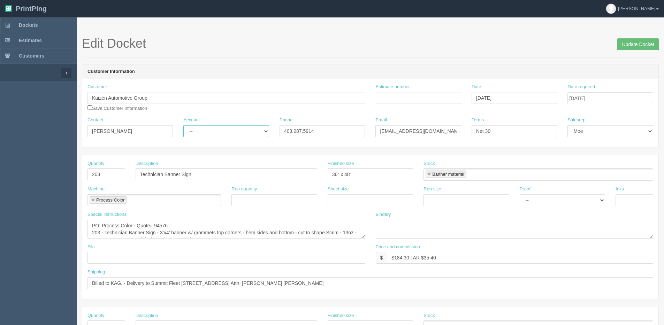
select select "Allrush Client"
click at [183, 125] on select "-- Existing Client Allrush Client Rep Client" at bounding box center [225, 131] width 85 height 12
drag, startPoint x: 124, startPoint y: 133, endPoint x: -103, endPoint y: 134, distance: 226.3
click at [0, 134] on html "PrintPing [PERSON_NAME] Edit account ( [PERSON_NAME][EMAIL_ADDRESS][DOMAIN_NAME…" at bounding box center [332, 316] width 664 height 633
type input "[PERSON_NAME]"
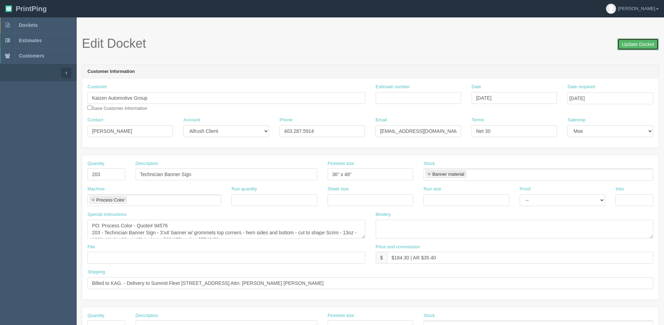
drag, startPoint x: 637, startPoint y: 45, endPoint x: 194, endPoint y: 142, distance: 453.3
click at [636, 44] on input "Update Docket" at bounding box center [638, 44] width 41 height 12
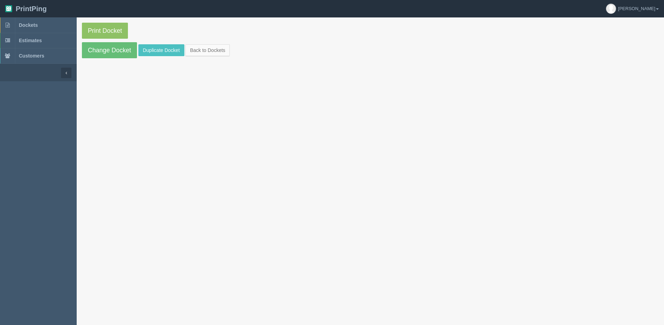
click at [652, 73] on section "Print Docket Change Docket Duplicate Docket Back to Dockets" at bounding box center [371, 179] width 588 height 325
click at [106, 50] on link "Change Docket" at bounding box center [109, 50] width 55 height 16
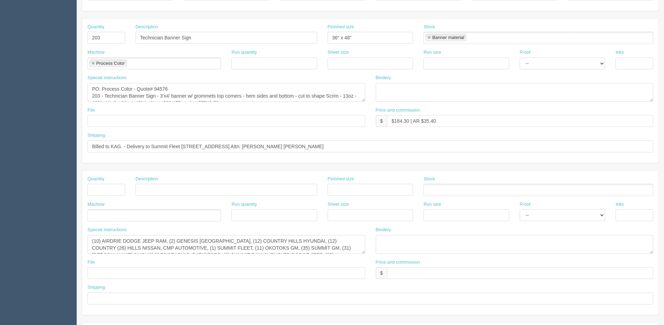
scroll to position [139, 0]
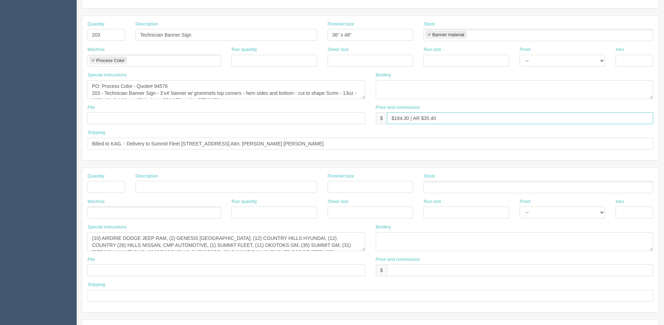
drag, startPoint x: 395, startPoint y: 117, endPoint x: 409, endPoint y: 117, distance: 14.3
click at [409, 117] on input "$184.30 | AR $35.40" at bounding box center [520, 118] width 266 height 12
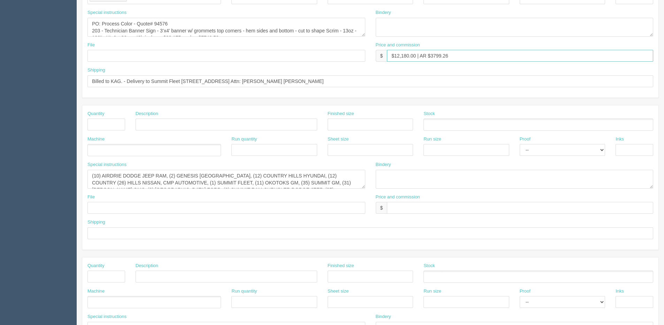
scroll to position [209, 0]
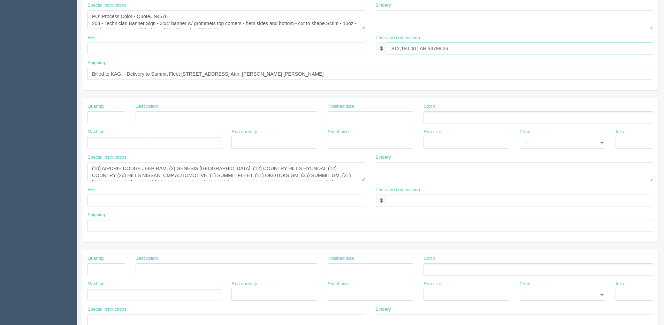
type input "$12,180.00 | AR $3799.26"
click at [114, 269] on input "text" at bounding box center [107, 269] width 38 height 12
type input "1"
type input "Design"
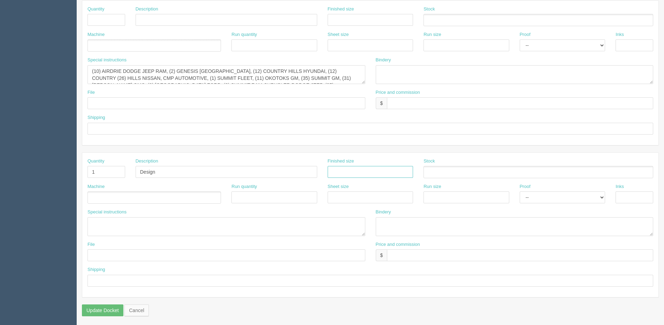
scroll to position [308, 0]
click at [528, 195] on select "-- Email Hard Copy" at bounding box center [562, 196] width 85 height 12
click at [253, 207] on div "Special instructions" at bounding box center [227, 220] width 278 height 27
click at [104, 198] on ul at bounding box center [155, 196] width 134 height 12
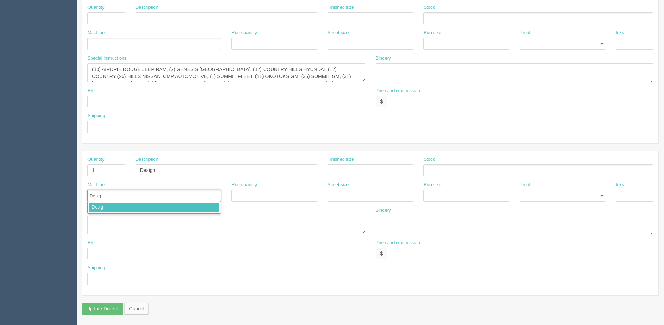
type input "Design"
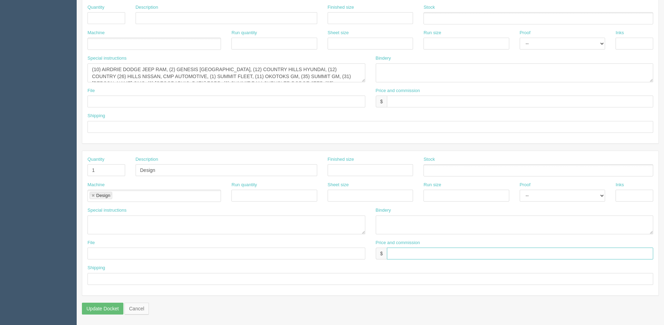
drag, startPoint x: 444, startPoint y: 254, endPoint x: 431, endPoint y: 257, distance: 13.9
click at [444, 254] on input "text" at bounding box center [520, 254] width 266 height 12
type input "N/C"
click at [122, 221] on textarea at bounding box center [227, 224] width 278 height 19
paste textarea "PDF with the text still in it. The fonts are Proxima Nova Light and Proxima Nov…"
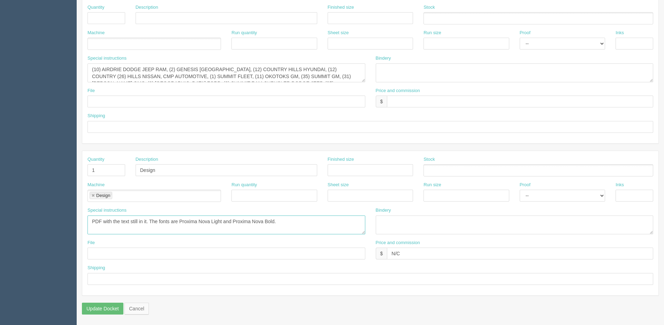
scroll to position [4, 0]
type textarea "PDF with the text still in it. The fonts are Proxima Nova Light and Proxima Nov…"
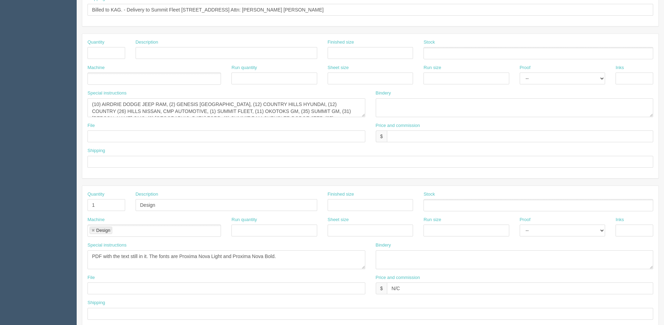
scroll to position [0, 0]
click at [125, 290] on input "text" at bounding box center [227, 288] width 278 height 12
type input "Files @ Allrush"
click at [93, 258] on textarea "PDF with the text still in it. The fonts are Proxima Nova Light and Proxima Nov…" at bounding box center [227, 259] width 278 height 19
type textarea "Se Moe for instructions PDF with the text still in it. The fonts are Proxima No…"
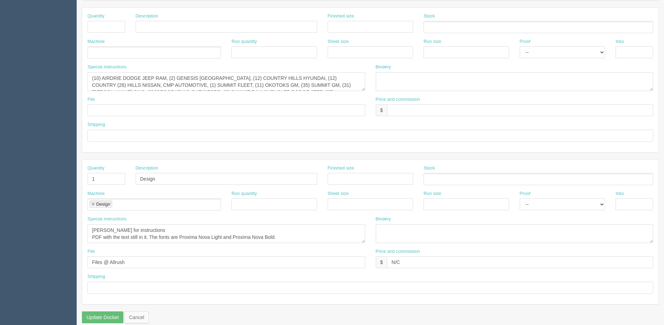
scroll to position [308, 0]
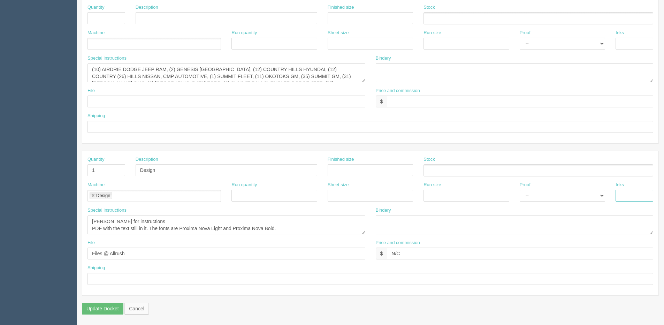
click at [640, 197] on input "text" at bounding box center [635, 196] width 38 height 12
click at [186, 173] on input "Design" at bounding box center [227, 170] width 182 height 12
type input "Design - VI"
click at [99, 224] on textarea "Se Moe for instructions PDF with the text still in it. The fonts are Proxima No…" at bounding box center [227, 224] width 278 height 19
click at [164, 220] on textarea "See Moe for instructions PDF with the text still in it. The fonts are Proxima N…" at bounding box center [227, 224] width 278 height 19
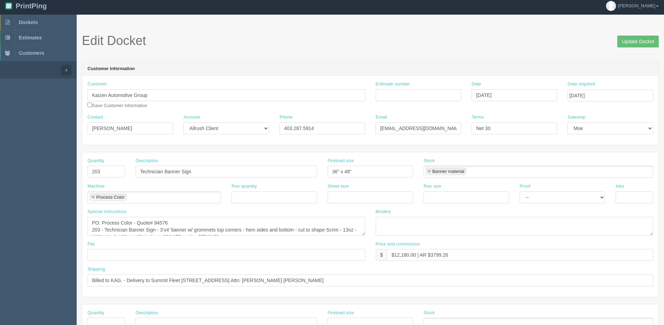
scroll to position [0, 0]
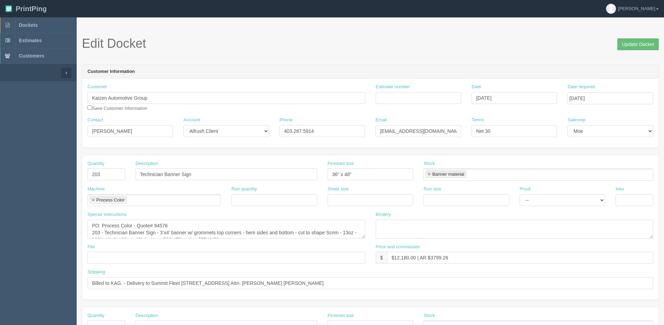
type textarea "See Moe for instructions - email proof to Moe PDF with the text still in it. Th…"
click at [632, 45] on input "Update Docket" at bounding box center [638, 44] width 41 height 12
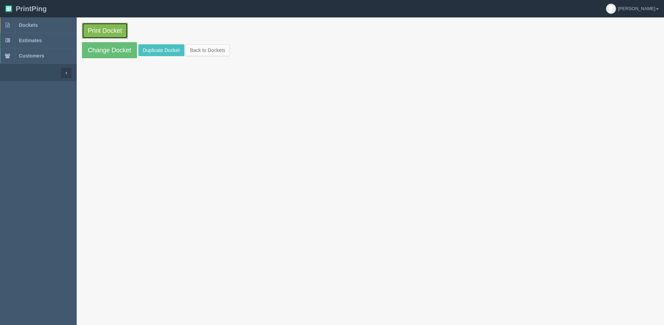
click at [120, 30] on link "Print Docket" at bounding box center [105, 31] width 46 height 16
drag, startPoint x: 95, startPoint y: 52, endPoint x: 88, endPoint y: 66, distance: 15.0
click at [95, 53] on link "Change Docket" at bounding box center [109, 50] width 55 height 16
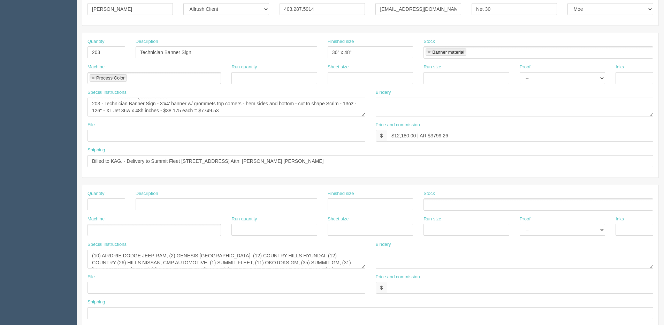
scroll to position [139, 0]
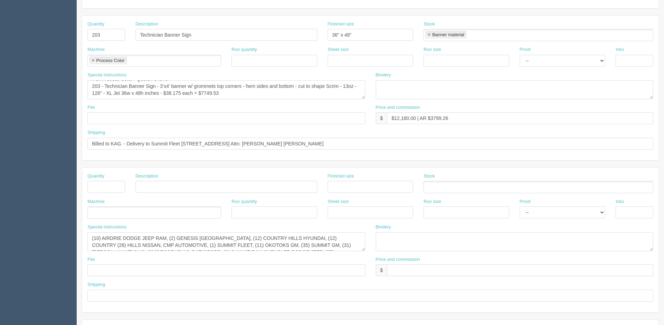
click at [88, 234] on div "Special instructions (10) AIRDRIE DODGE JEEP RAM, (2) GENESIS NORTH CALGARY, (1…" at bounding box center [226, 240] width 288 height 32
click at [92, 238] on textarea "(10) AIRDRIE DODGE JEEP RAM, (2) GENESIS NORTH CALGARY, (12) COUNTRY HILLS HYUN…" at bounding box center [227, 241] width 278 height 19
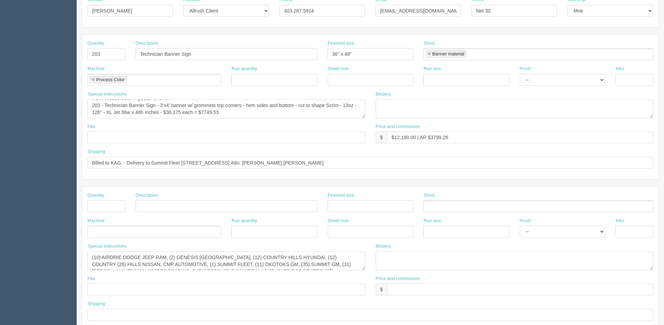
scroll to position [105, 0]
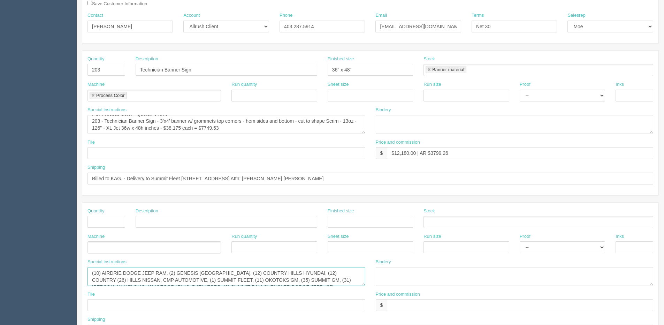
click at [103, 281] on textarea "(10) AIRDRIE DODGE JEEP RAM, (2) GENESIS NORTH CALGARY, (12) COUNTRY HILLS HYUN…" at bounding box center [227, 276] width 278 height 19
drag, startPoint x: 128, startPoint y: 280, endPoint x: 154, endPoint y: 272, distance: 26.9
click at [130, 280] on textarea "(10) AIRDRIE DODGE JEEP RAM, (2) GENESIS NORTH CALGARY, (12) COUNTRY HILLS HYUN…" at bounding box center [227, 276] width 278 height 19
click at [361, 278] on textarea "(10) AIRDRIE DODGE JEEP RAM, (2) GENESIS NORTH CALGARY, (12) COUNTRY HILLS HYUN…" at bounding box center [227, 276] width 278 height 19
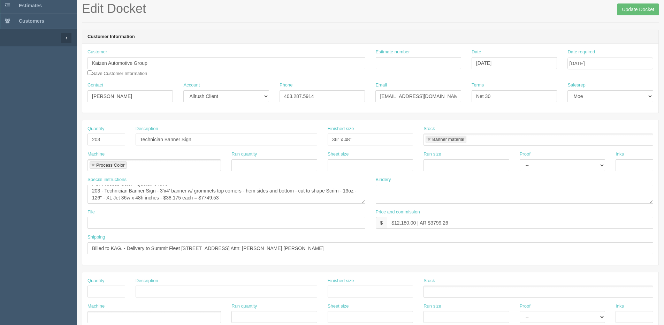
scroll to position [0, 0]
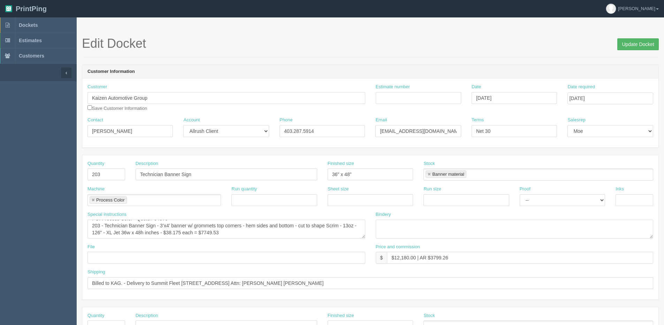
type textarea "(10) AIRDRIE DODGE JEEP RAM, (2) GENESIS [GEOGRAPHIC_DATA], (12) COUNTRY HILLS …"
click at [629, 46] on input "Update Docket" at bounding box center [638, 44] width 41 height 12
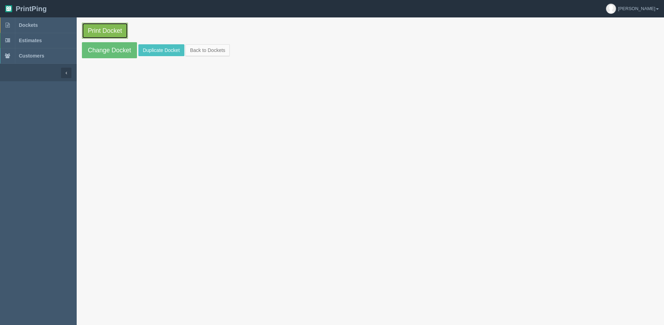
click at [92, 27] on link "Print Docket" at bounding box center [105, 31] width 46 height 16
click at [98, 54] on link "Change Docket" at bounding box center [109, 50] width 55 height 16
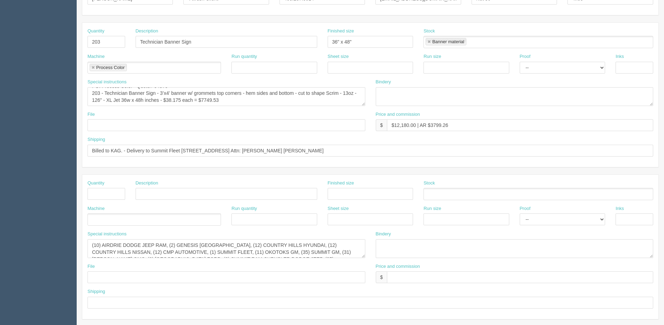
scroll to position [139, 0]
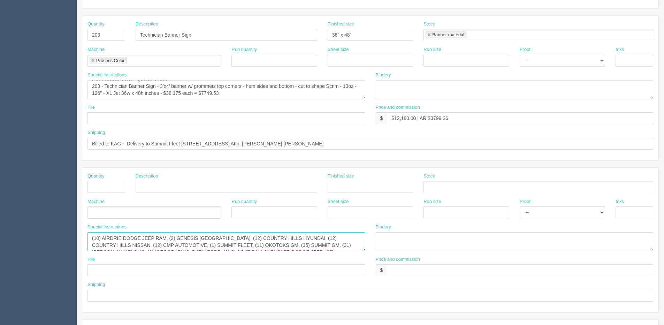
click at [92, 239] on textarea "(10) AIRDRIE DODGE JEEP RAM, (2) GENESIS [GEOGRAPHIC_DATA], (12) COUNTRY HILLS …" at bounding box center [227, 241] width 278 height 19
click at [136, 244] on textarea "(10) AIRDRIE DODGE JEEP RAM, (2) GENESIS [GEOGRAPHIC_DATA], (12) COUNTRY HILLS …" at bounding box center [227, 241] width 278 height 19
click at [134, 247] on textarea "(10) AIRDRIE DODGE JEEP RAM, (2) GENESIS [GEOGRAPHIC_DATA], (12) COUNTRY HILLS …" at bounding box center [227, 241] width 278 height 19
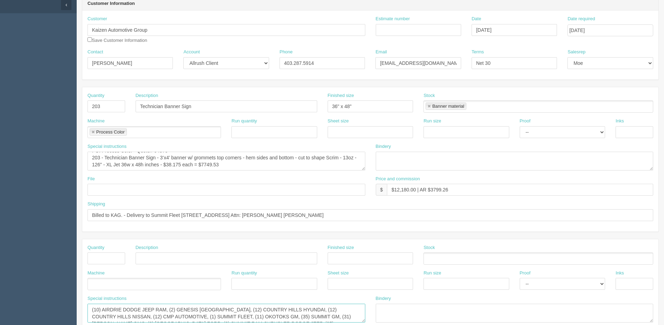
scroll to position [0, 0]
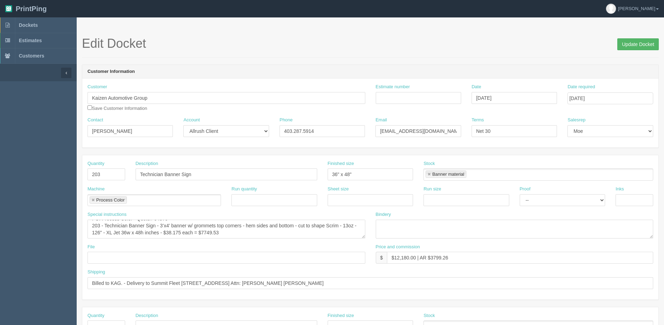
type textarea "(10) AIRDRIE DODGE JEEP RAM, (2) GENESIS [GEOGRAPHIC_DATA], (12) COUNTRY HILLS …"
drag, startPoint x: 636, startPoint y: 47, endPoint x: 632, endPoint y: 48, distance: 4.2
click at [636, 47] on input "Update Docket" at bounding box center [638, 44] width 41 height 12
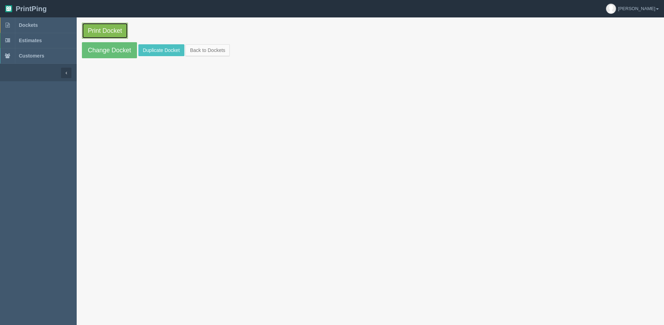
click at [91, 32] on link "Print Docket" at bounding box center [105, 31] width 46 height 16
click at [104, 57] on link "Change Docket" at bounding box center [109, 50] width 55 height 16
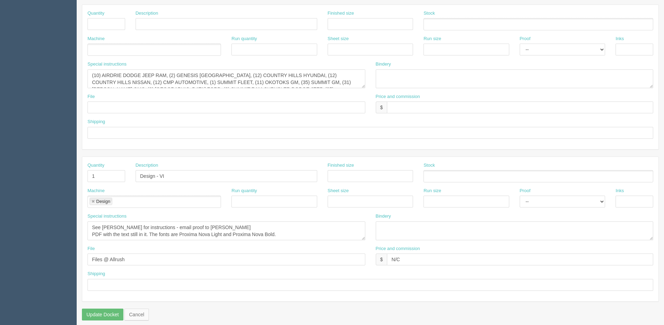
scroll to position [308, 0]
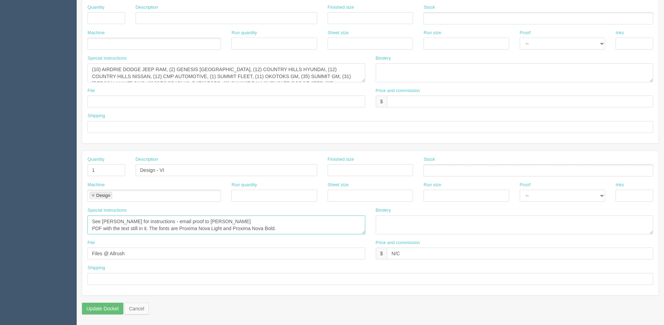
click at [194, 218] on textarea "See Moe for instructions - email proof to Moe PDF with the text still in it. Th…" at bounding box center [227, 224] width 278 height 19
click at [116, 229] on textarea "See Moe for instructions - email proof to Moe PDF with the text still in it. Th…" at bounding box center [227, 224] width 278 height 19
click at [94, 229] on textarea "See Moe for instructions - email proof to Moe PDF with the text still in it. Th…" at bounding box center [227, 224] width 278 height 19
click at [92, 229] on textarea "See Moe for instructions - email proof to Moe PDF with the text still in it. Th…" at bounding box center [227, 224] width 278 height 19
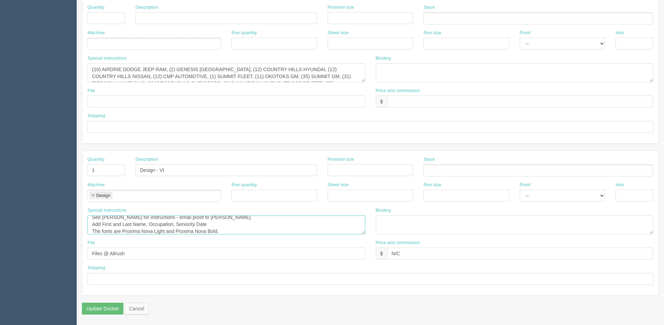
click at [215, 229] on textarea "See Moe for instructions - email proof to Moe PDF with the text still in it. Th…" at bounding box center [227, 224] width 278 height 19
click at [218, 222] on textarea "See Moe for instructions - email proof to Moe PDF with the text still in it. Th…" at bounding box center [227, 224] width 278 height 19
drag, startPoint x: 208, startPoint y: 226, endPoint x: 256, endPoint y: 225, distance: 47.4
click at [256, 225] on textarea "See Moe for instructions - email proof to Moe PDF with the text still in it. Th…" at bounding box center [227, 224] width 278 height 19
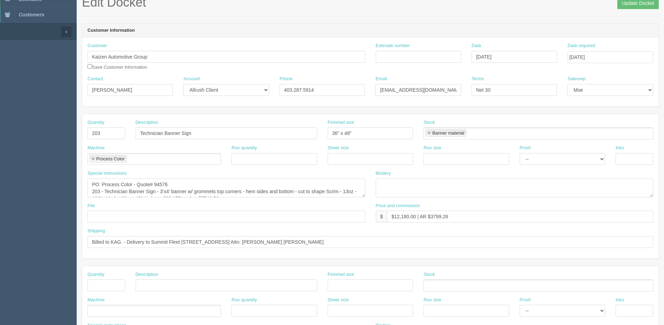
scroll to position [0, 0]
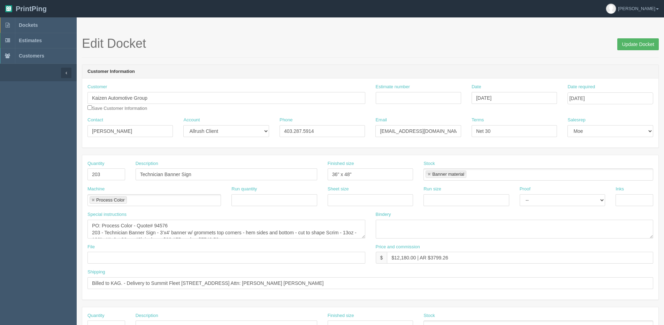
type textarea "See Moe for instructions - email proof to Moe Add First and Last Name, Occupati…"
click at [626, 43] on input "Update Docket" at bounding box center [638, 44] width 41 height 12
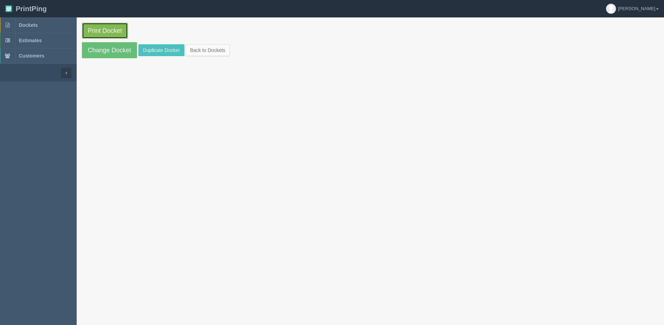
click at [104, 33] on link "Print Docket" at bounding box center [105, 31] width 46 height 16
click at [100, 53] on link "Change Docket" at bounding box center [109, 50] width 55 height 16
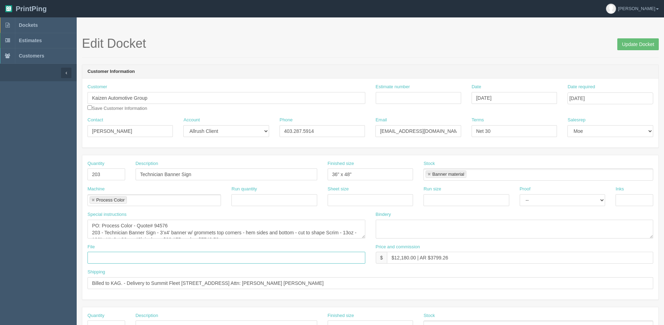
click at [114, 264] on input "text" at bounding box center [227, 258] width 278 height 12
type input "emailed to process"
click at [648, 43] on input "Update Docket" at bounding box center [638, 44] width 41 height 12
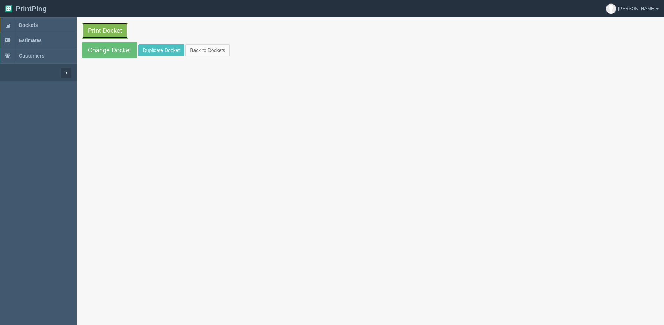
click at [100, 26] on link "Print Docket" at bounding box center [105, 31] width 46 height 16
click at [214, 54] on link "Back to Dockets" at bounding box center [208, 50] width 44 height 12
